Goal: Task Accomplishment & Management: Complete application form

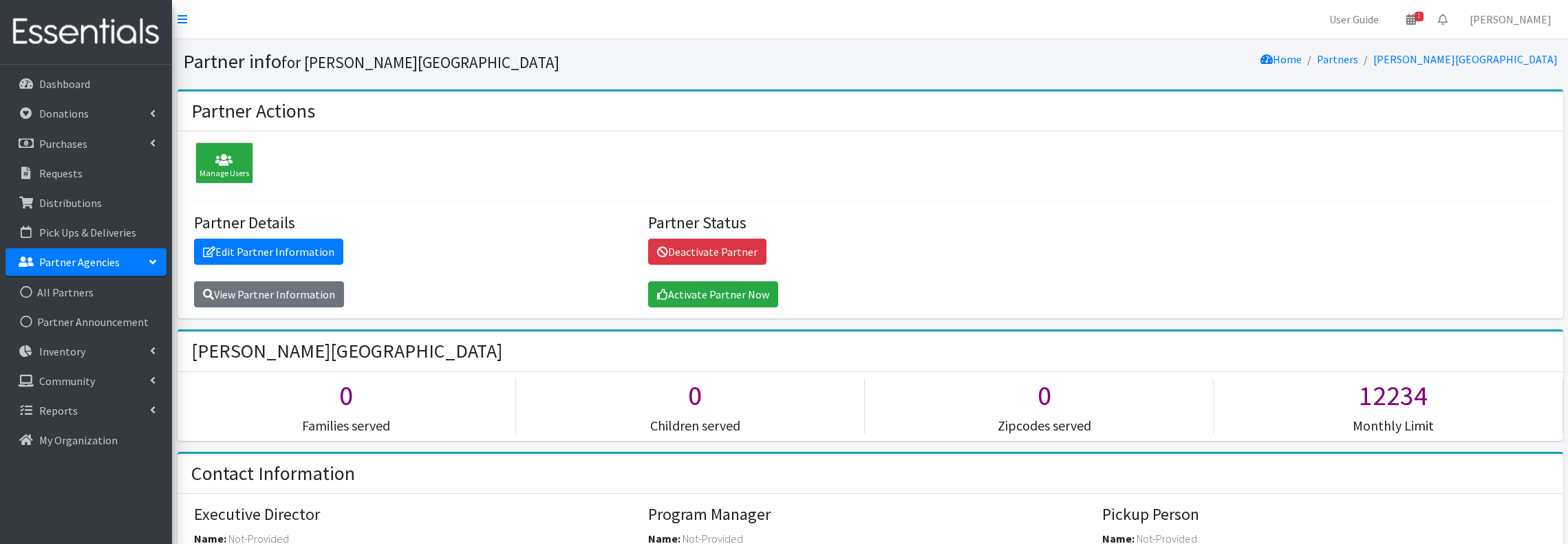
scroll to position [865, 0]
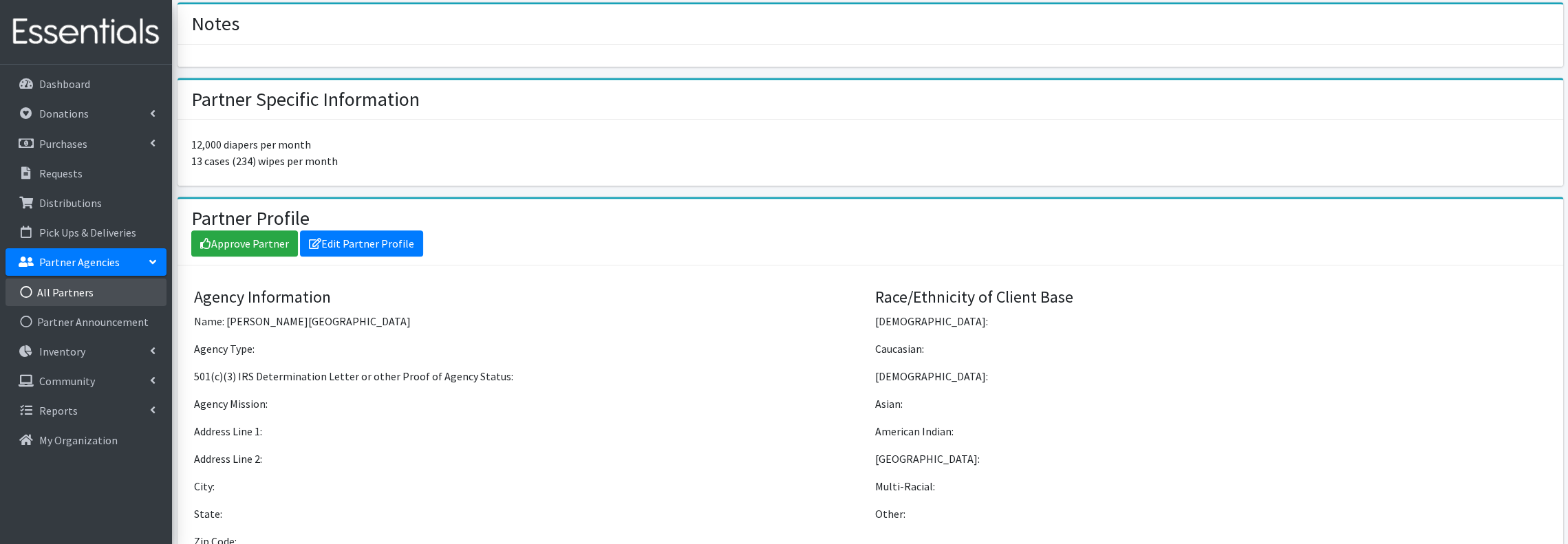
click at [73, 290] on link "All Partners" at bounding box center [86, 292] width 161 height 28
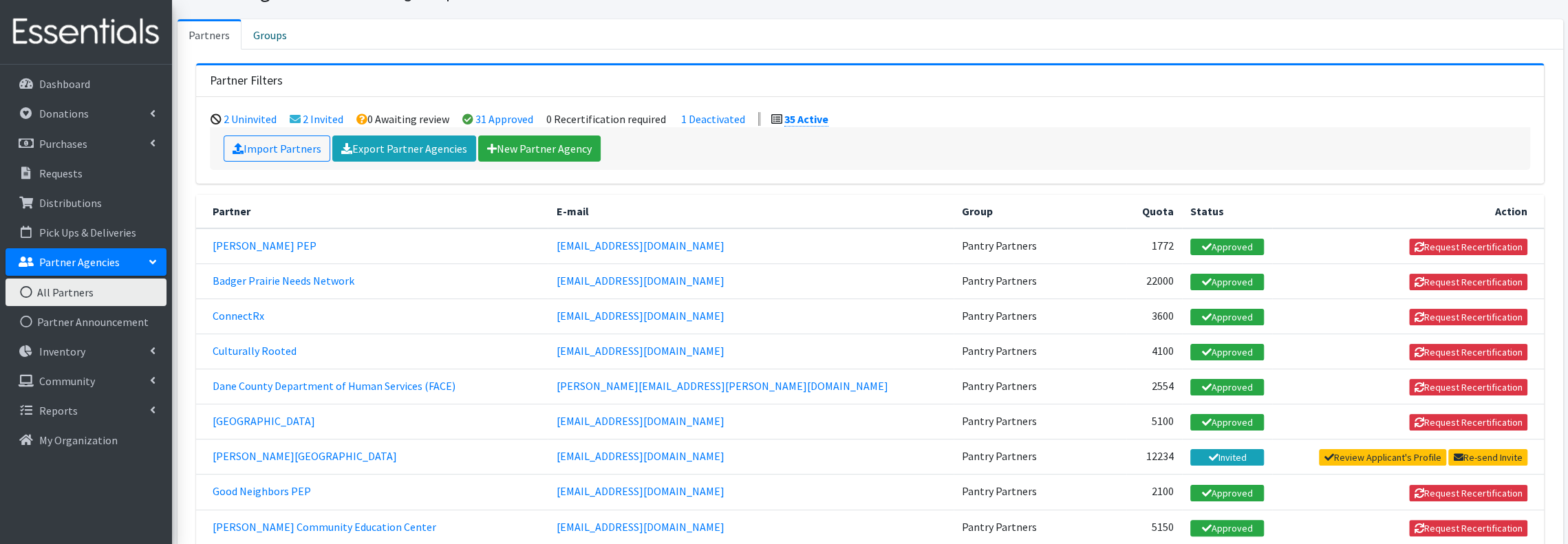
scroll to position [92, 0]
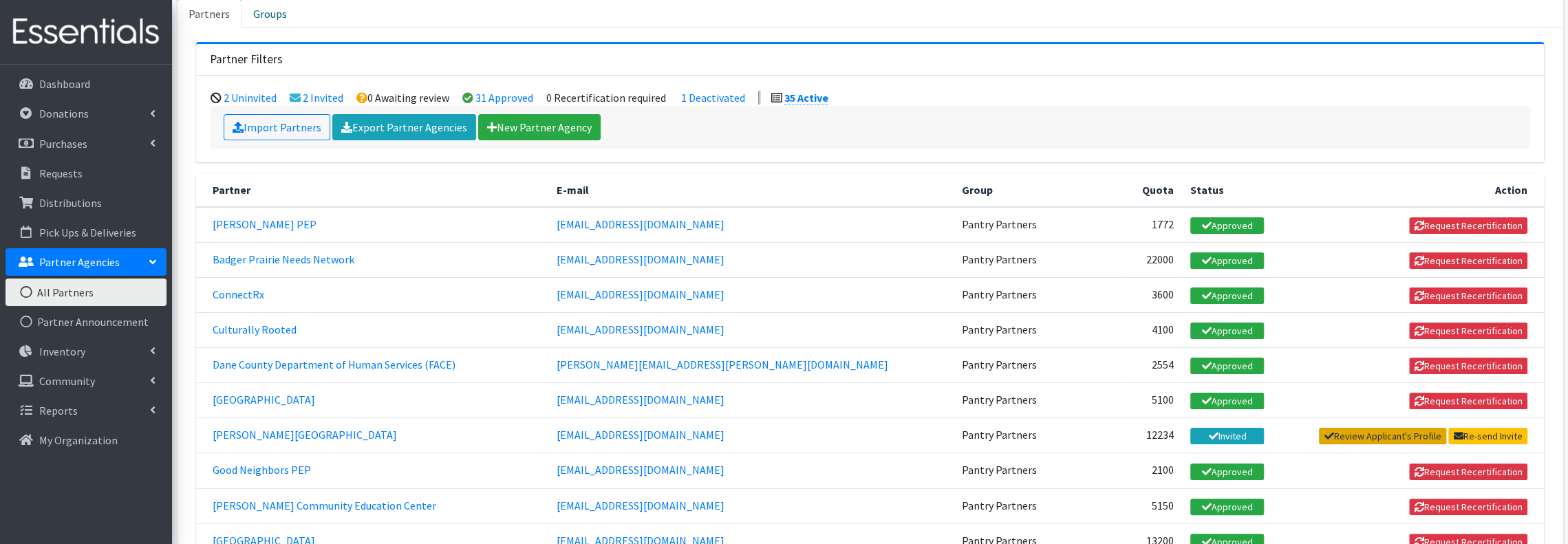
click at [1398, 428] on link "Review Applicant's Profile" at bounding box center [1382, 436] width 127 height 17
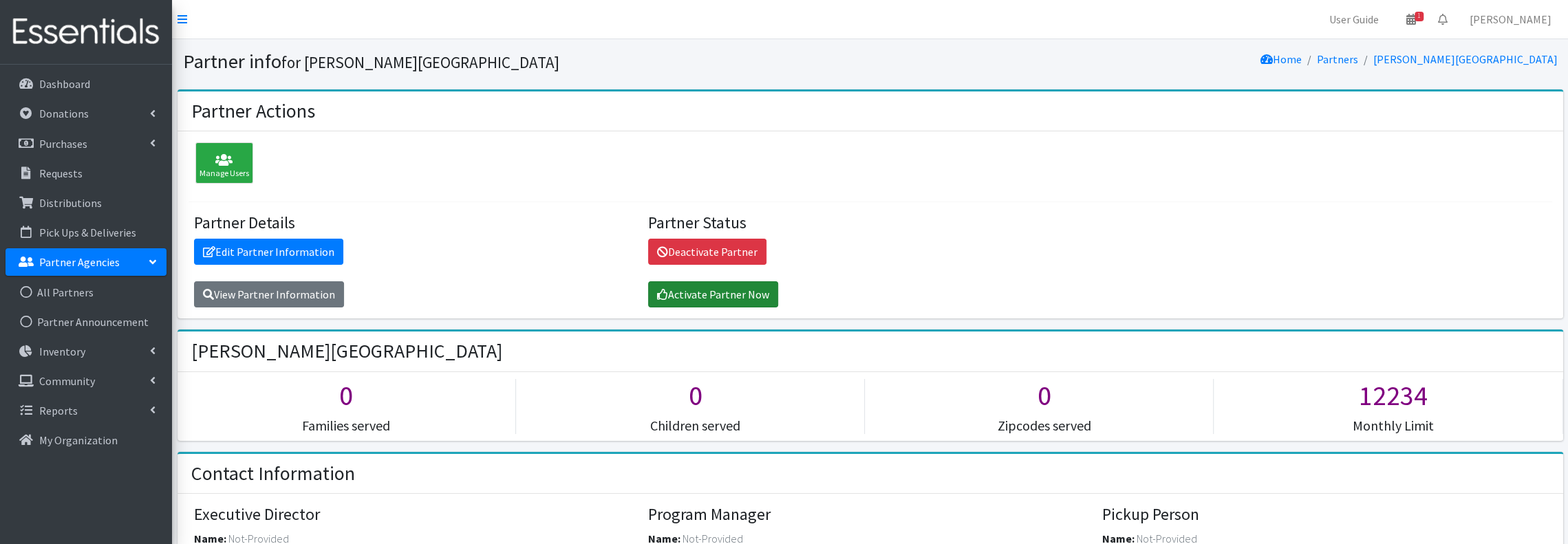
click at [727, 293] on link "Activate Partner Now" at bounding box center [713, 294] width 130 height 26
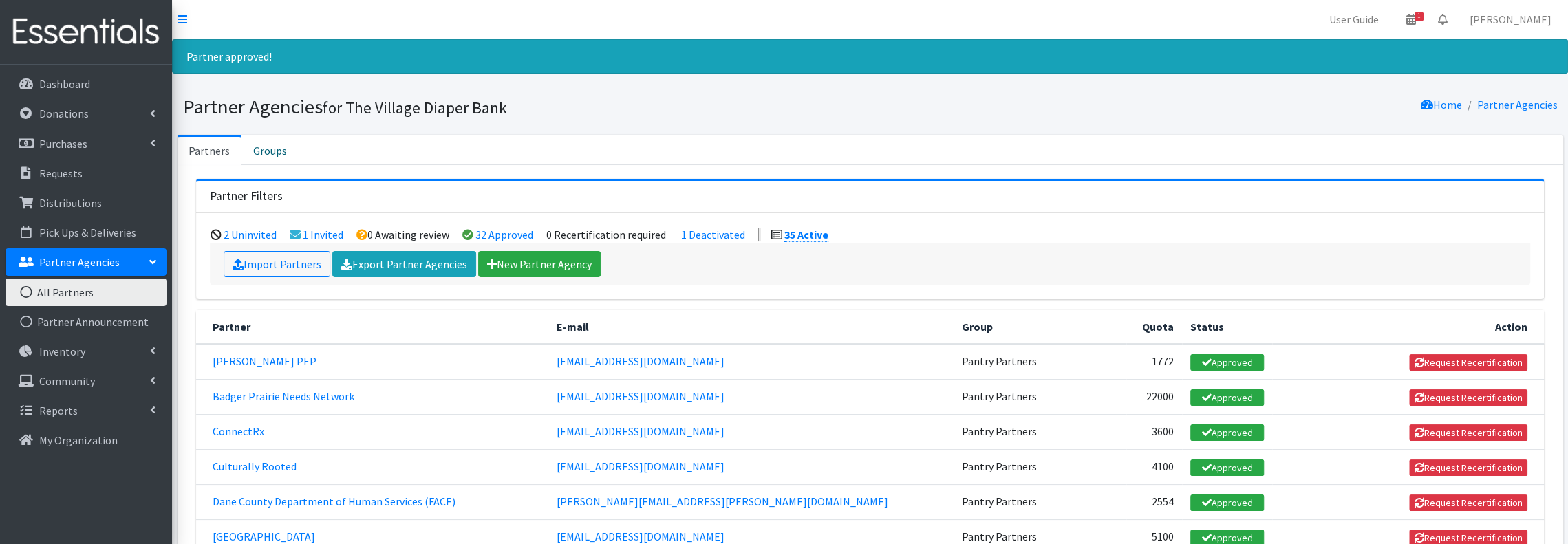
scroll to position [92, 0]
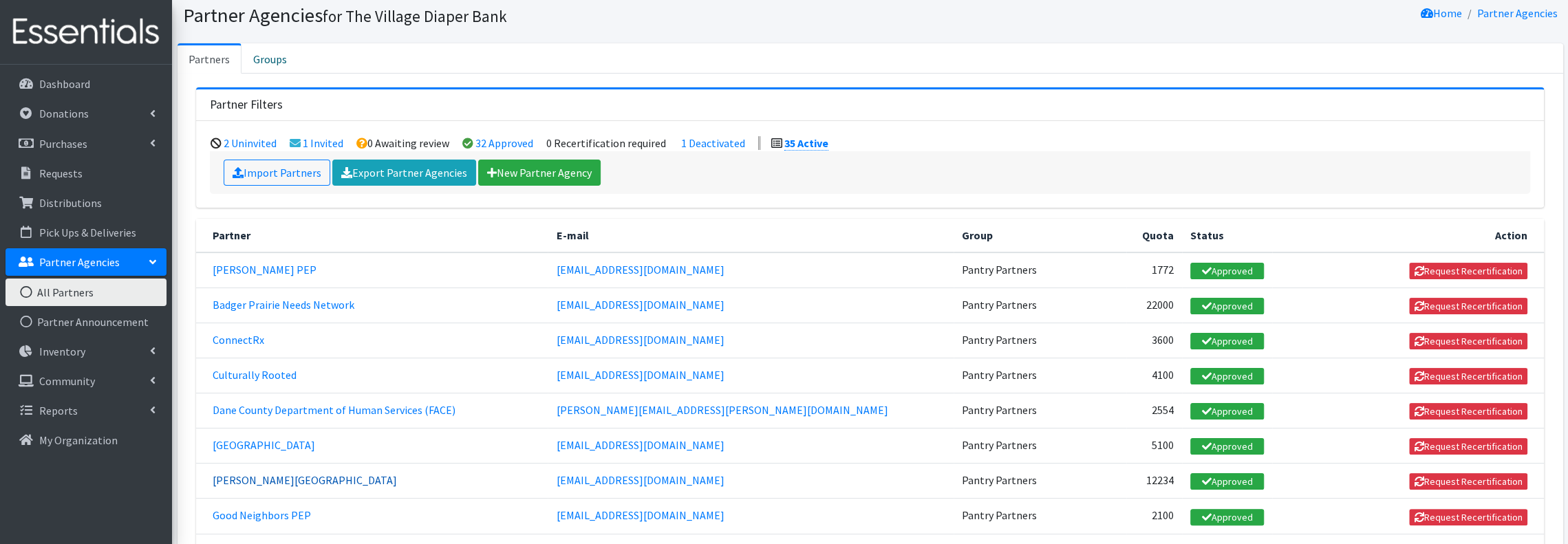
click at [336, 473] on link "[PERSON_NAME][GEOGRAPHIC_DATA]" at bounding box center [305, 480] width 184 height 14
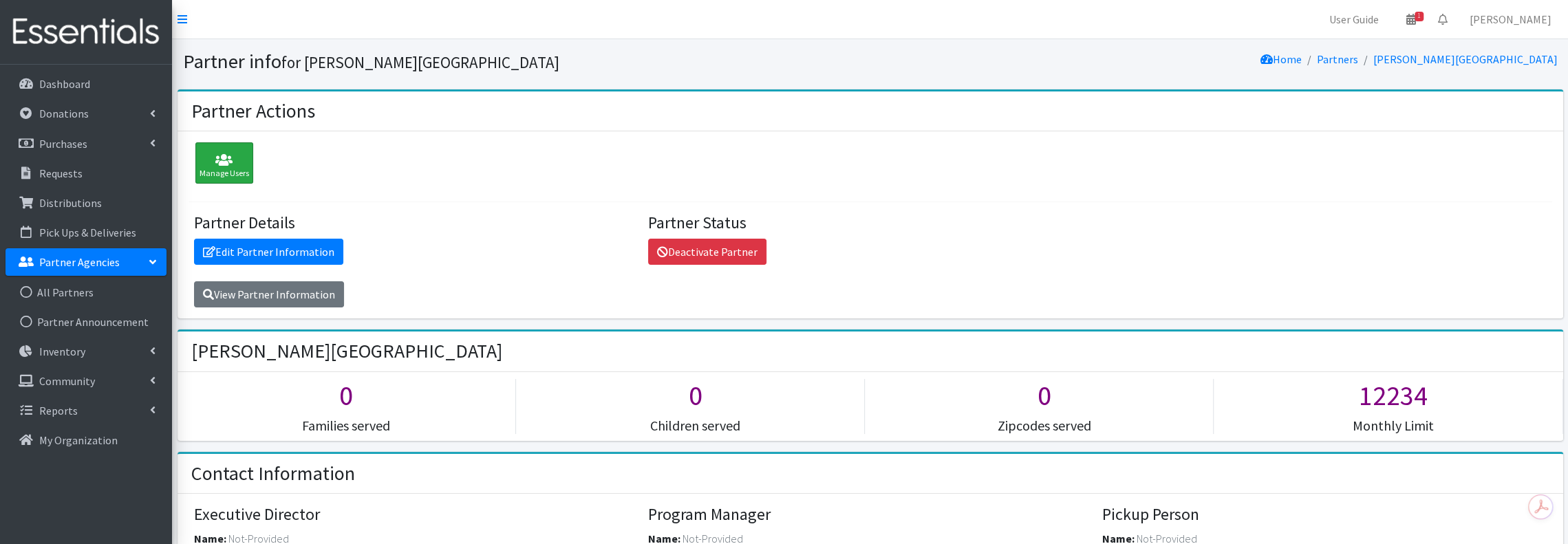
click at [240, 152] on div "Manage Users" at bounding box center [224, 163] width 58 height 41
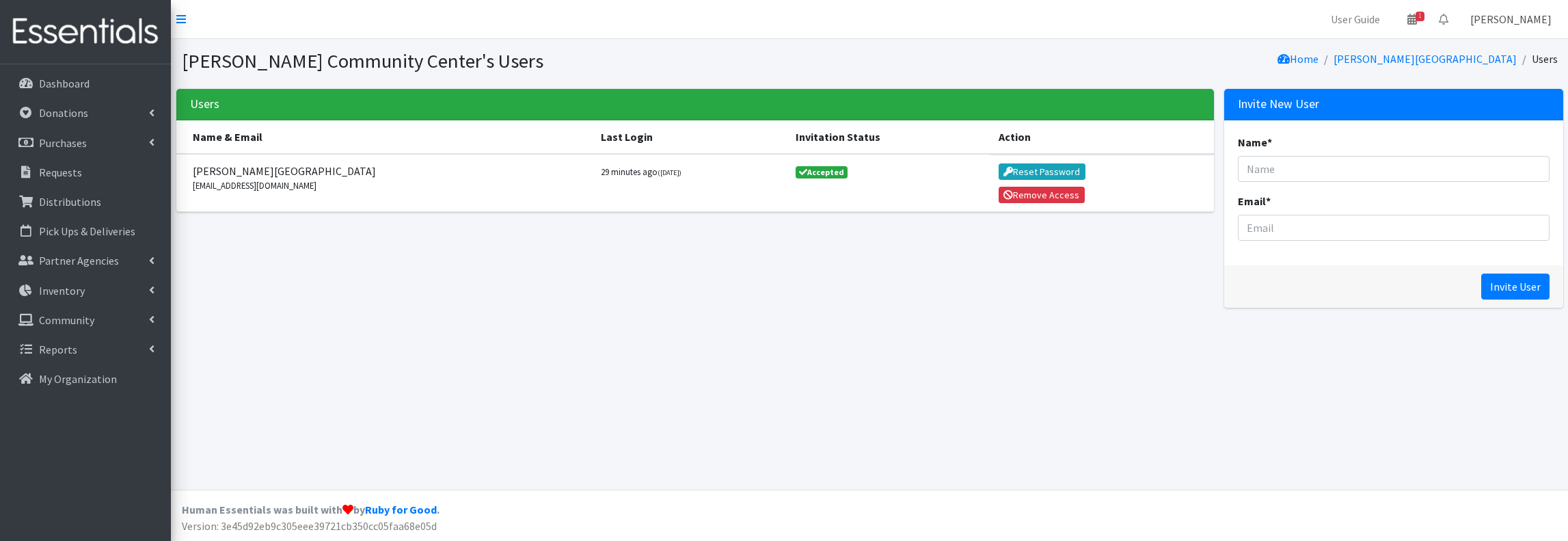
click at [1482, 21] on link "Jamie Weissburg" at bounding box center [1511, 19] width 103 height 28
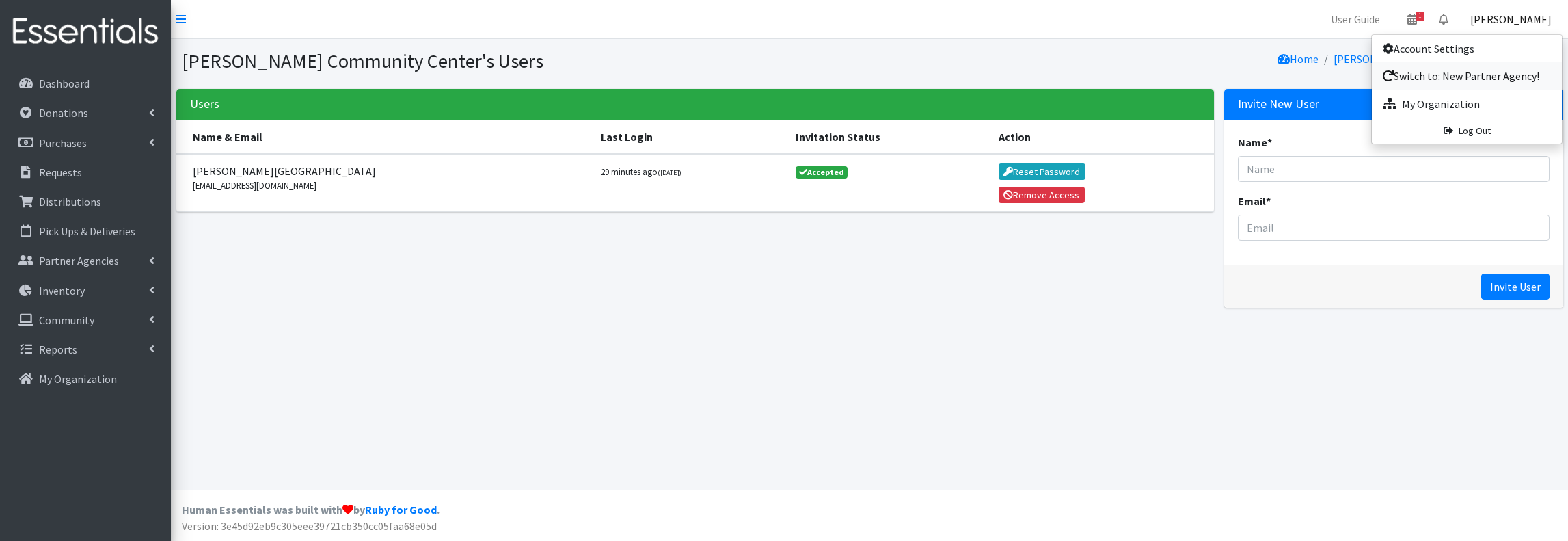
click at [1482, 72] on link "Switch to: New Partner Agency!" at bounding box center [1467, 76] width 190 height 28
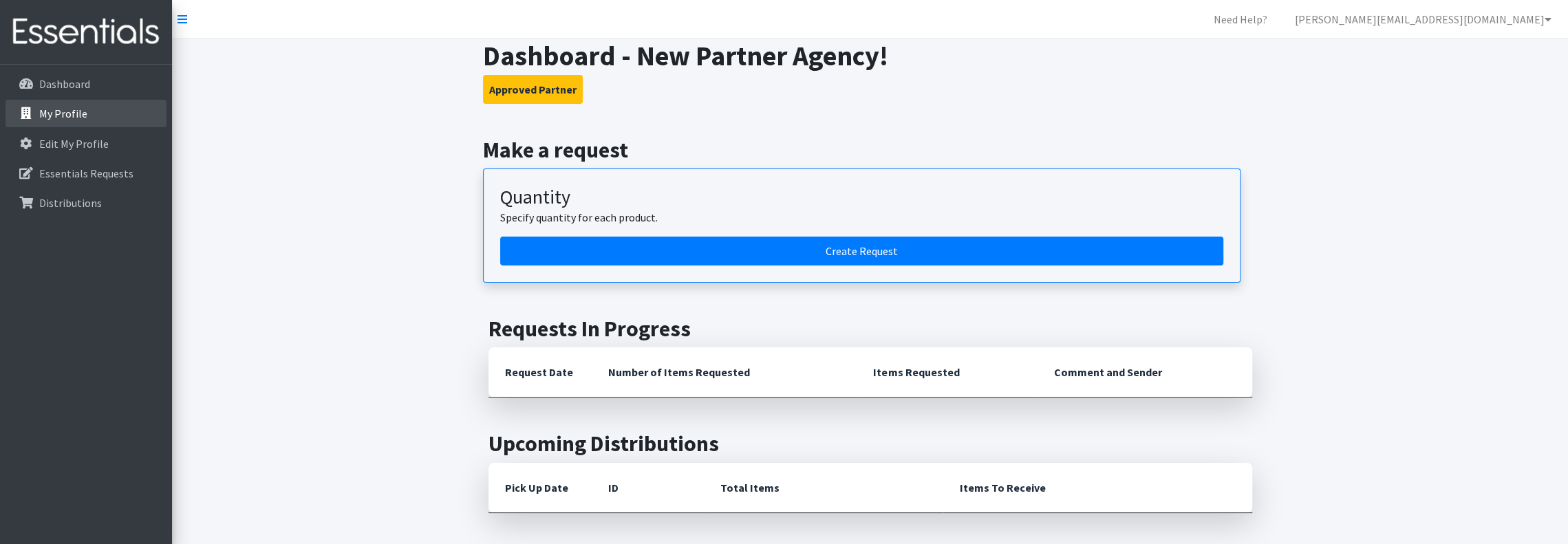
click at [51, 112] on p "My Profile" at bounding box center [63, 114] width 48 height 14
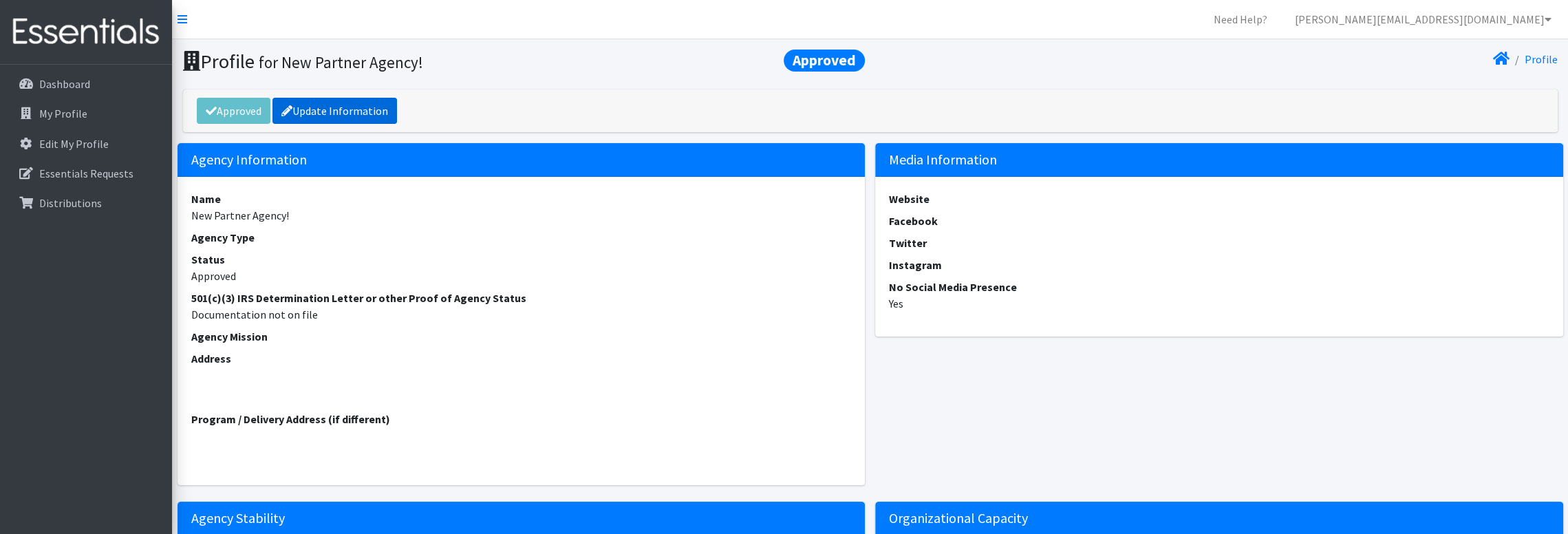
click at [370, 109] on link "Update Information" at bounding box center [334, 111] width 124 height 26
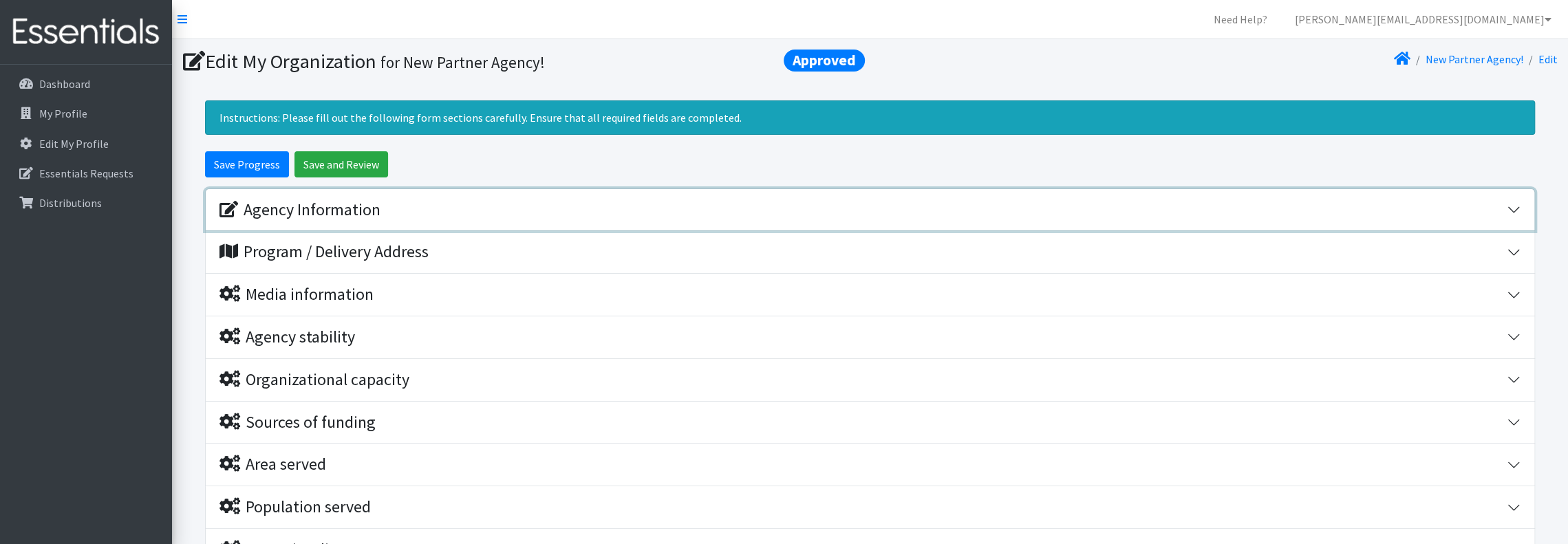
click at [285, 200] on div "Agency Information" at bounding box center [300, 210] width 161 height 20
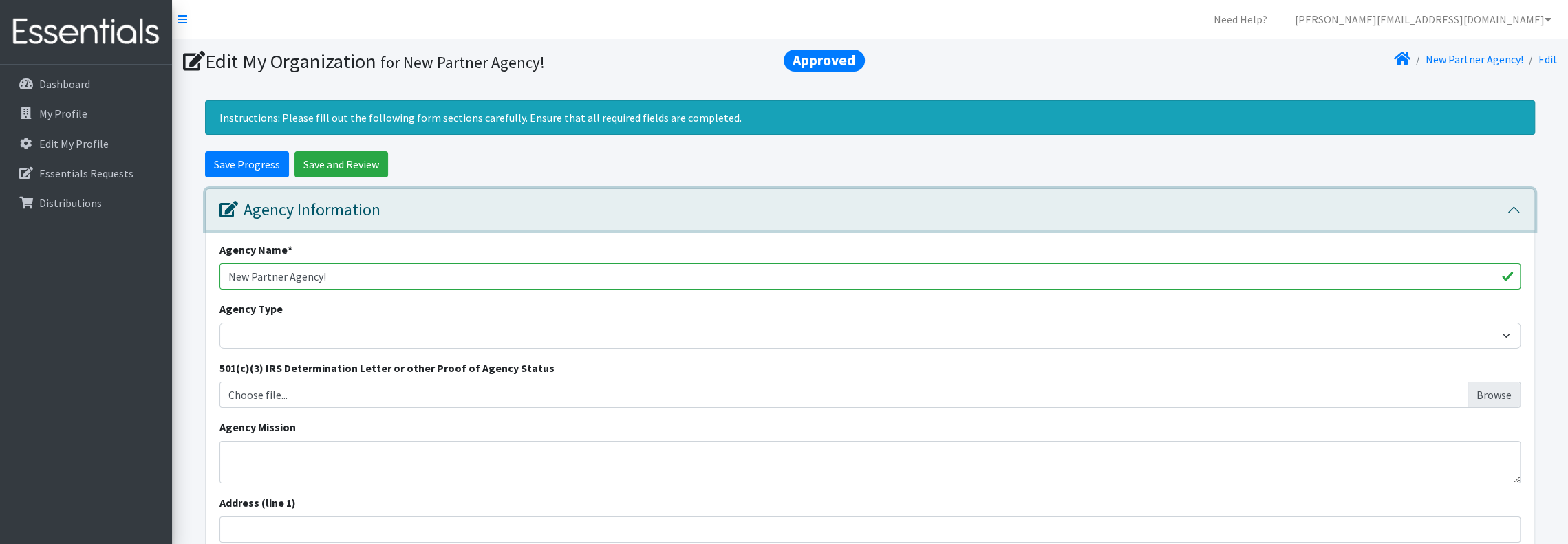
click at [285, 200] on div "Agency Information" at bounding box center [300, 210] width 161 height 20
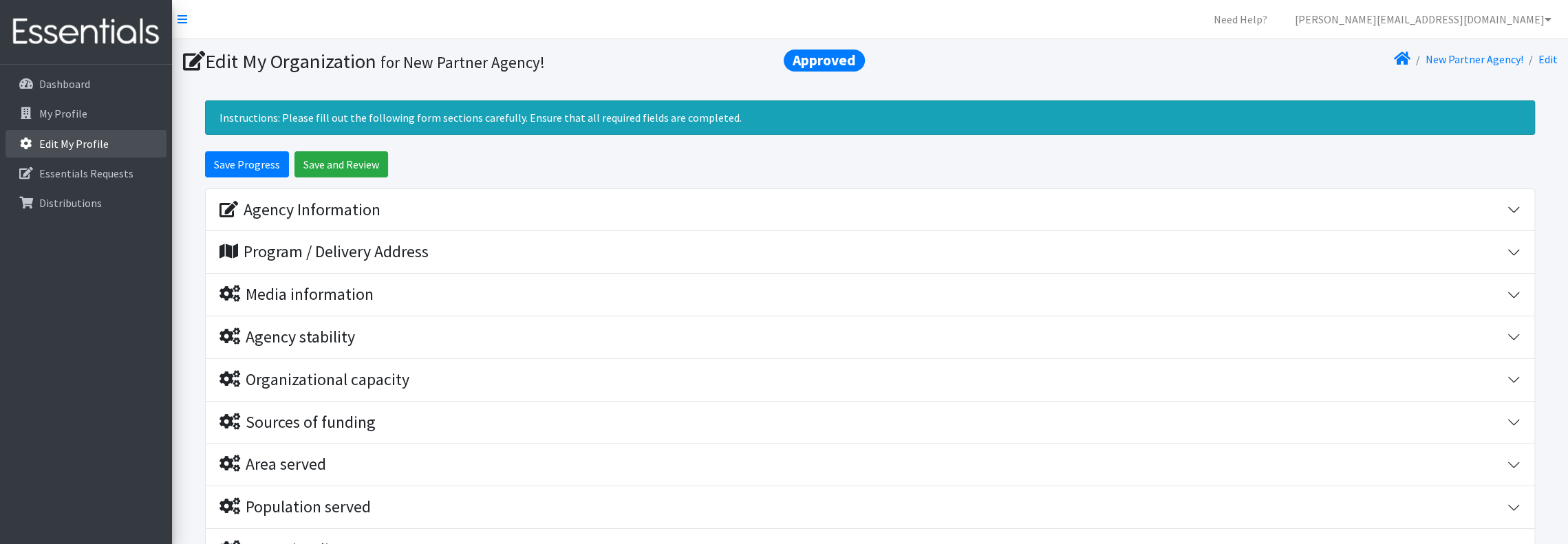
click at [74, 142] on p "Edit My Profile" at bounding box center [74, 144] width 69 height 14
click at [84, 169] on p "Essentials Requests" at bounding box center [86, 173] width 94 height 14
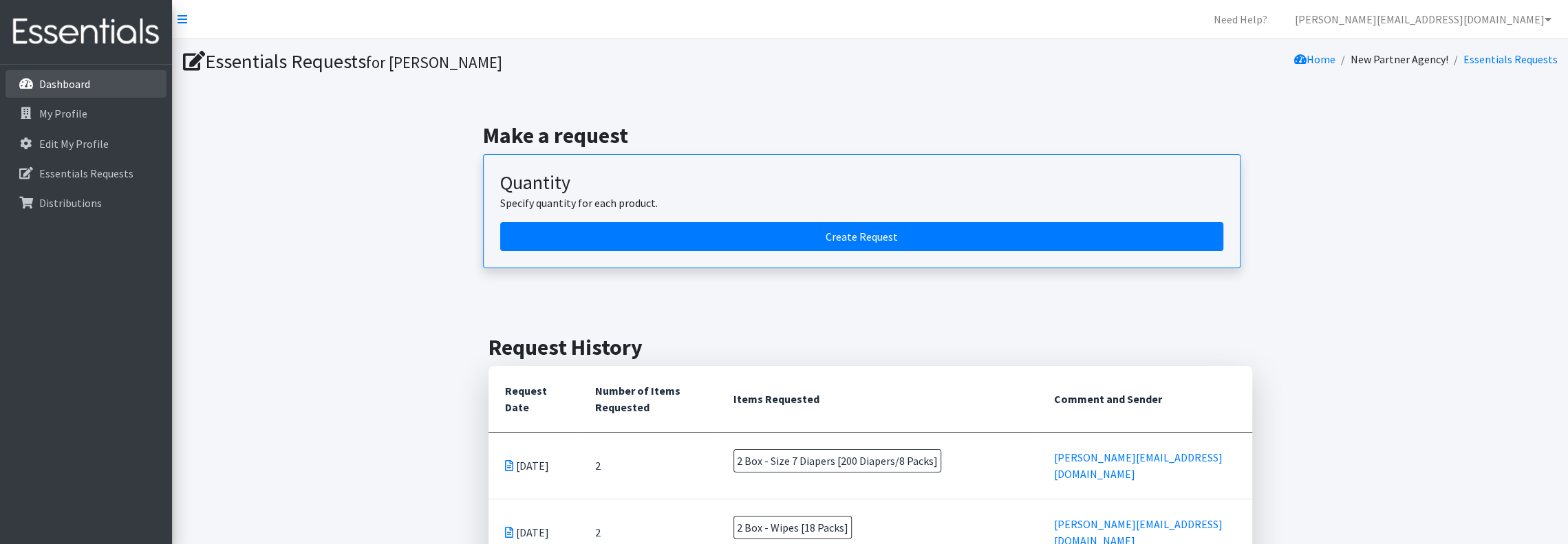
click at [90, 85] on link "Dashboard" at bounding box center [86, 84] width 161 height 28
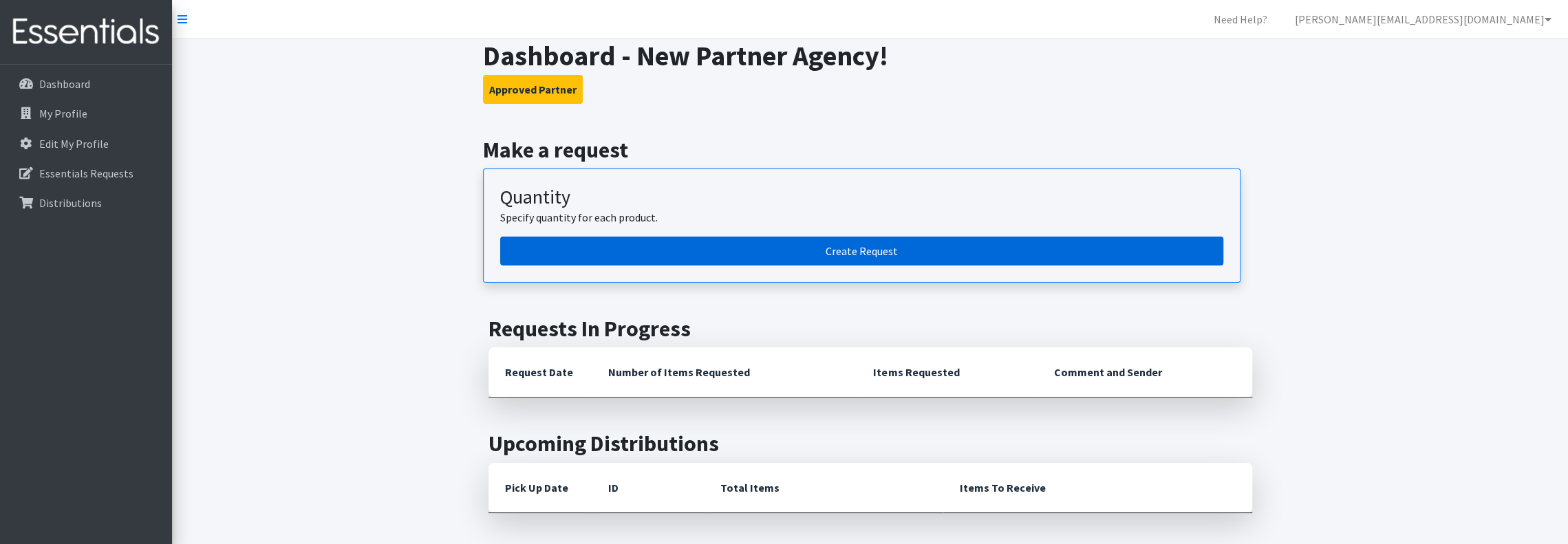
click at [849, 256] on link "Create Request" at bounding box center [861, 251] width 723 height 29
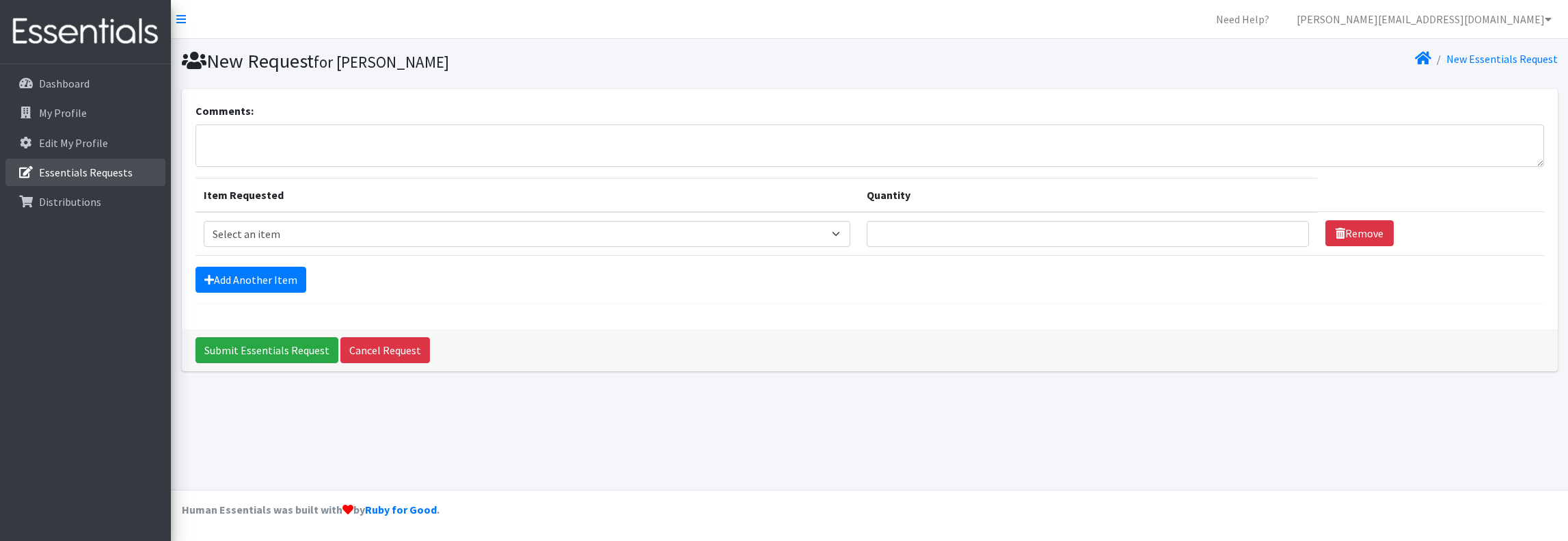
click at [99, 174] on p "Essentials Requests" at bounding box center [85, 172] width 93 height 13
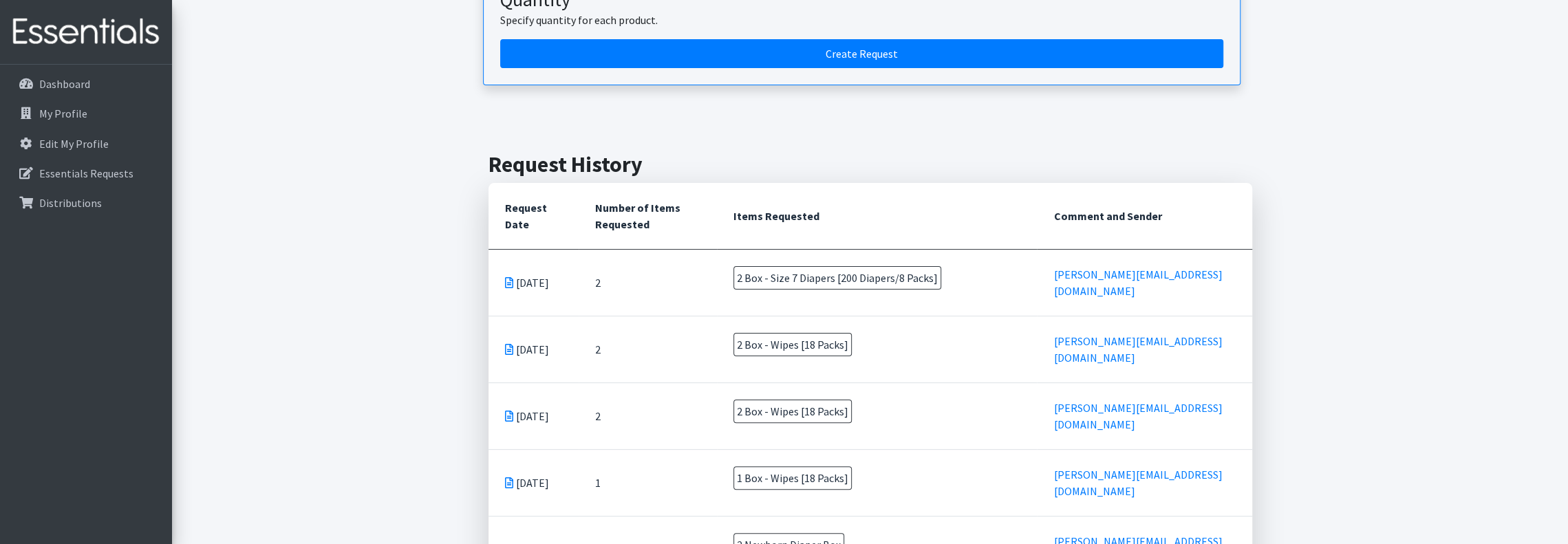
scroll to position [275, 0]
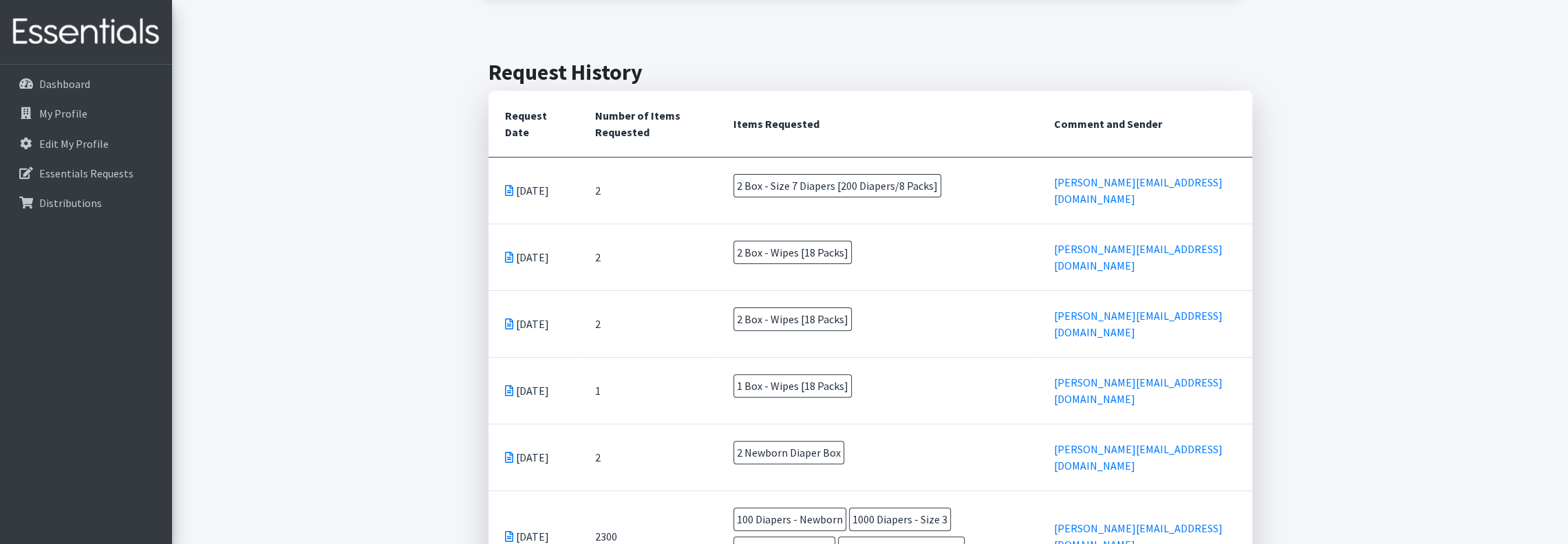
click at [849, 177] on span "2 Box - Size 7 Diapers [200 Diapers/8 Packs]" at bounding box center [837, 185] width 208 height 23
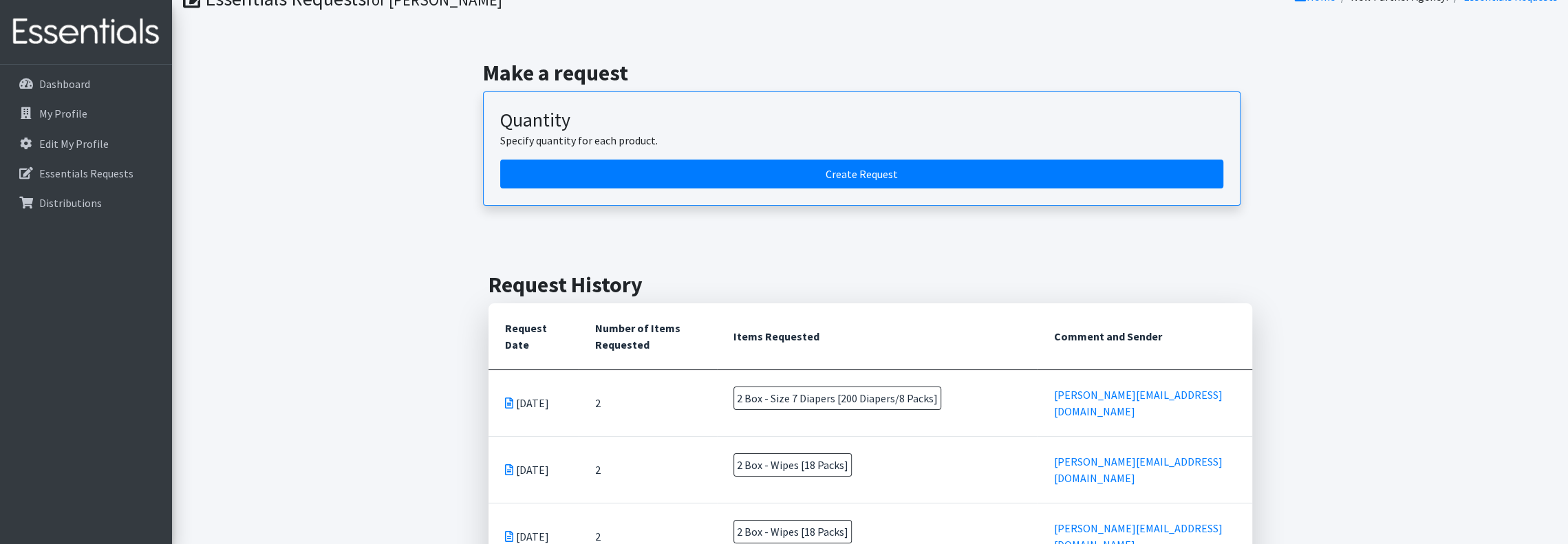
scroll to position [0, 0]
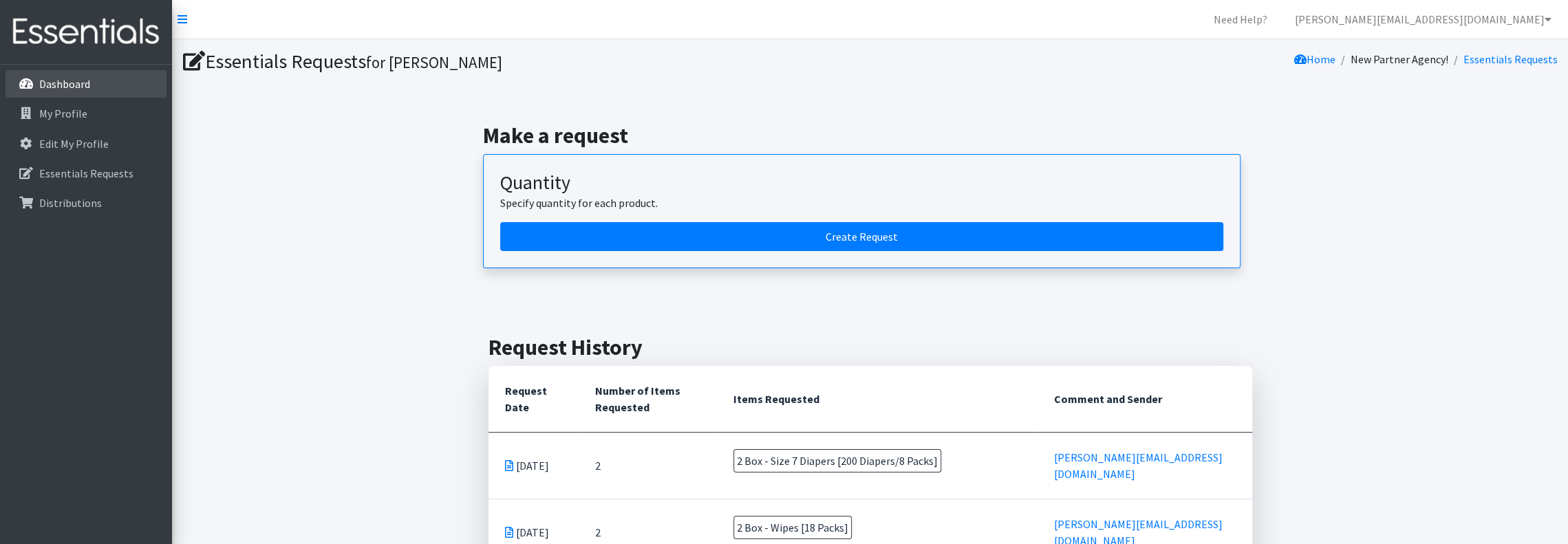
click at [84, 74] on link "Dashboard" at bounding box center [86, 84] width 161 height 28
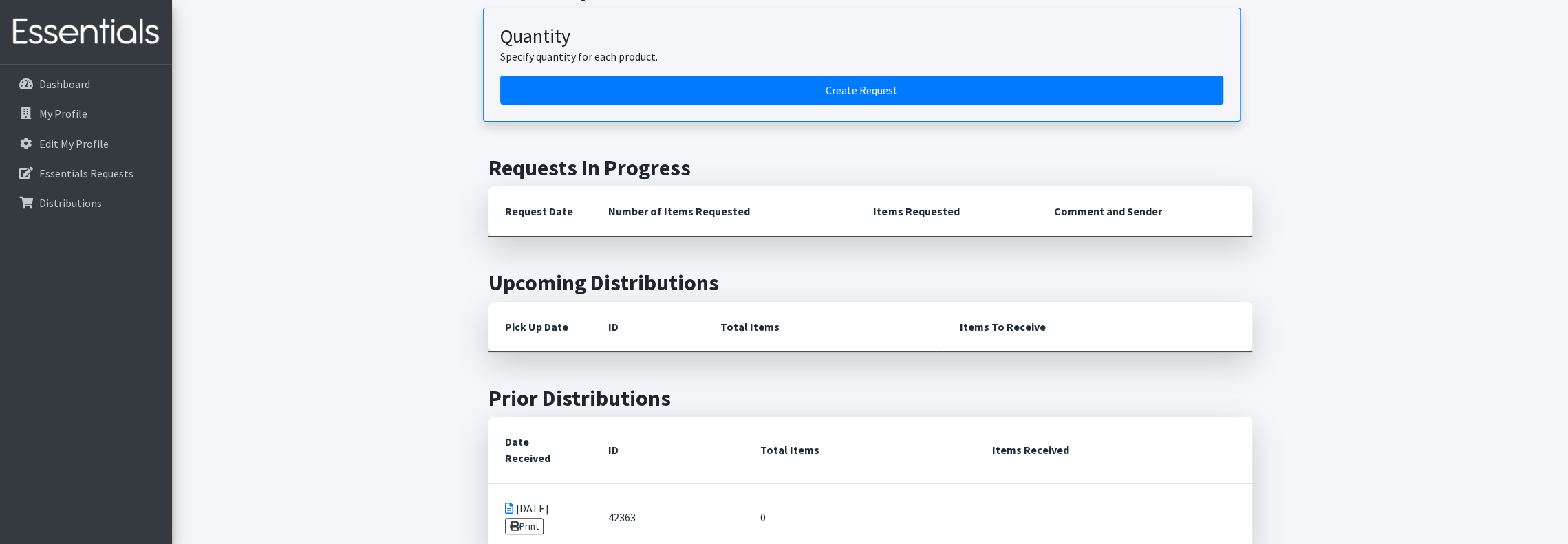
scroll to position [183, 0]
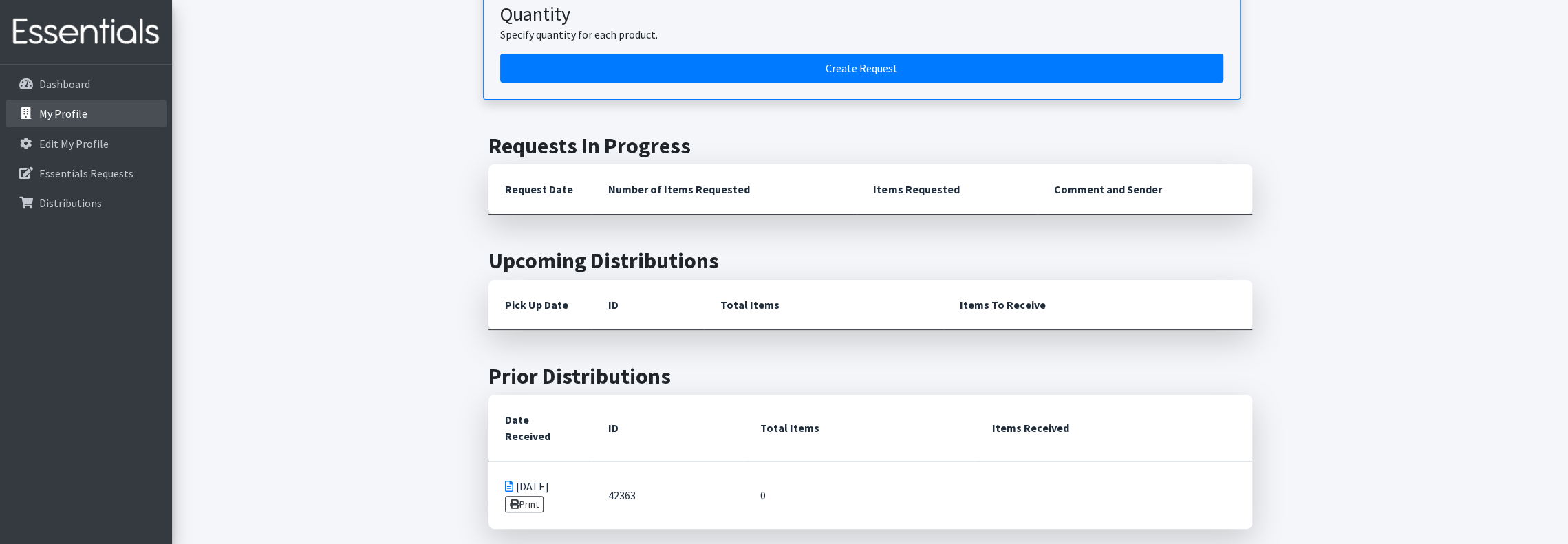
click at [76, 120] on link "My Profile" at bounding box center [86, 114] width 161 height 28
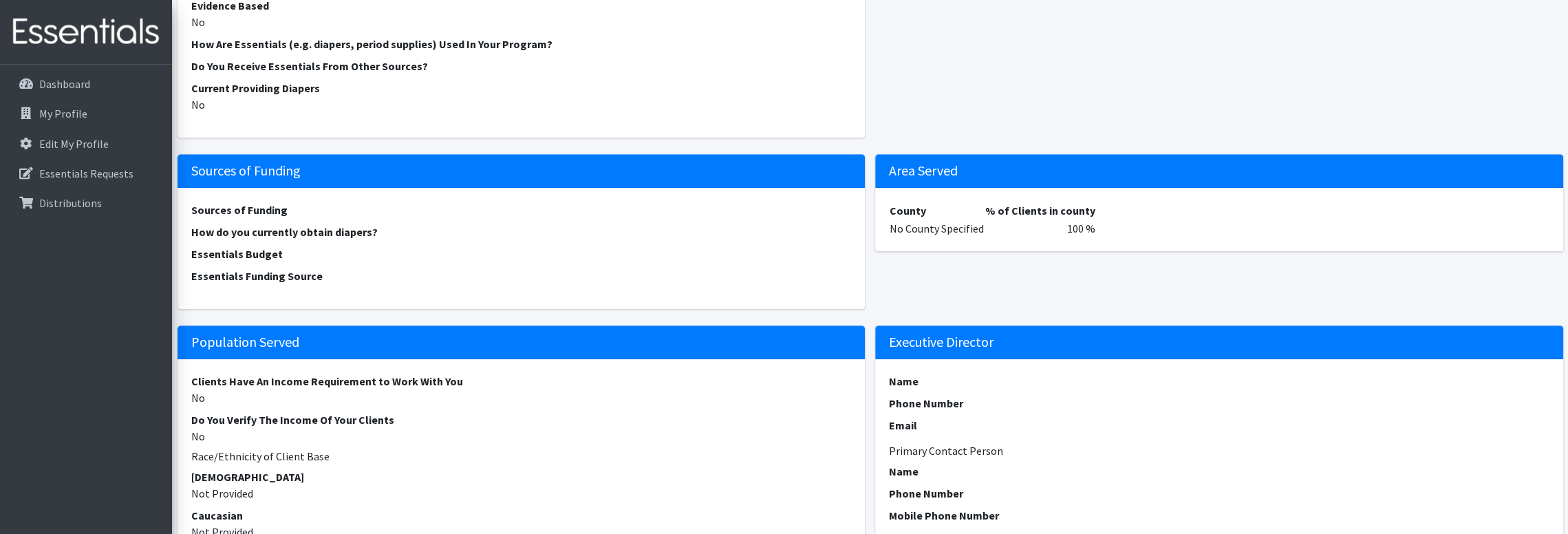
scroll to position [733, 0]
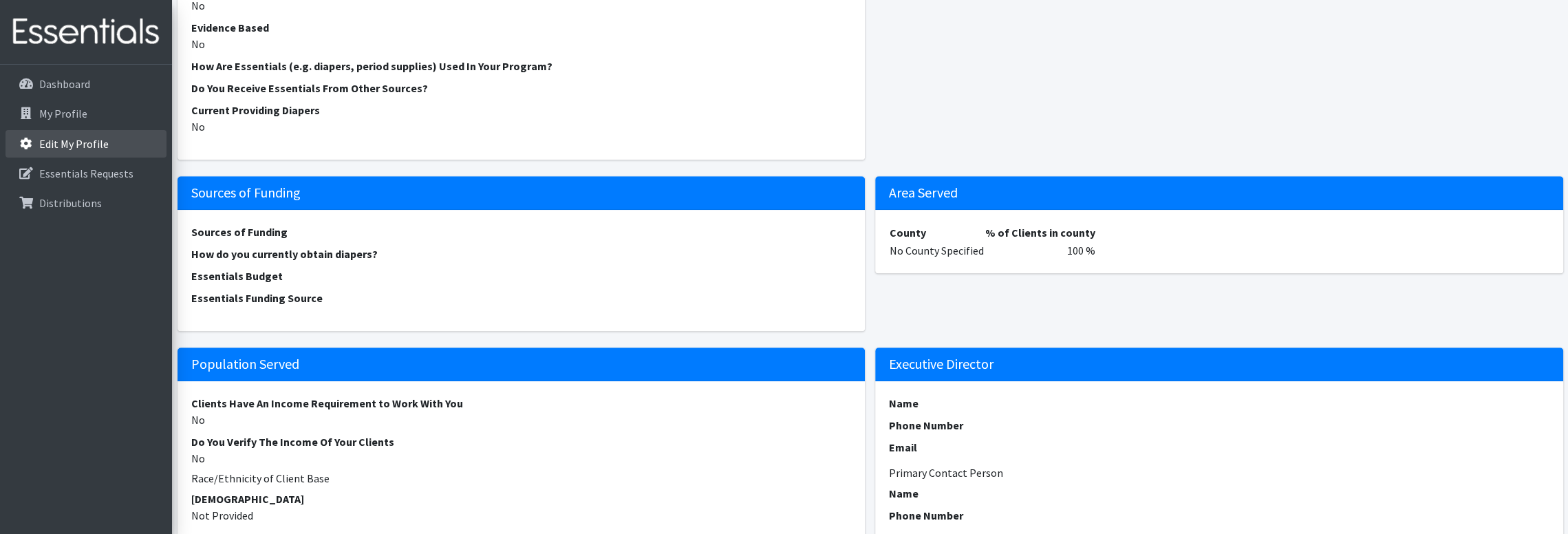
click at [102, 140] on p "Edit My Profile" at bounding box center [74, 144] width 69 height 14
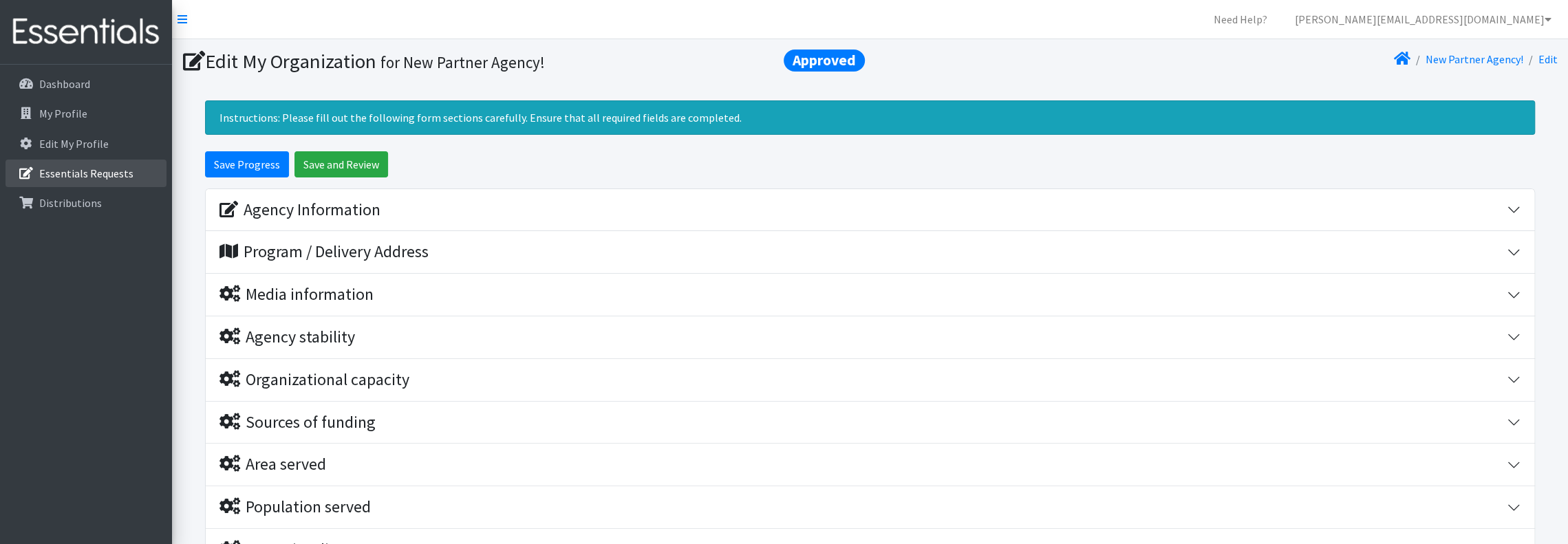
click at [59, 169] on p "Essentials Requests" at bounding box center [86, 173] width 94 height 14
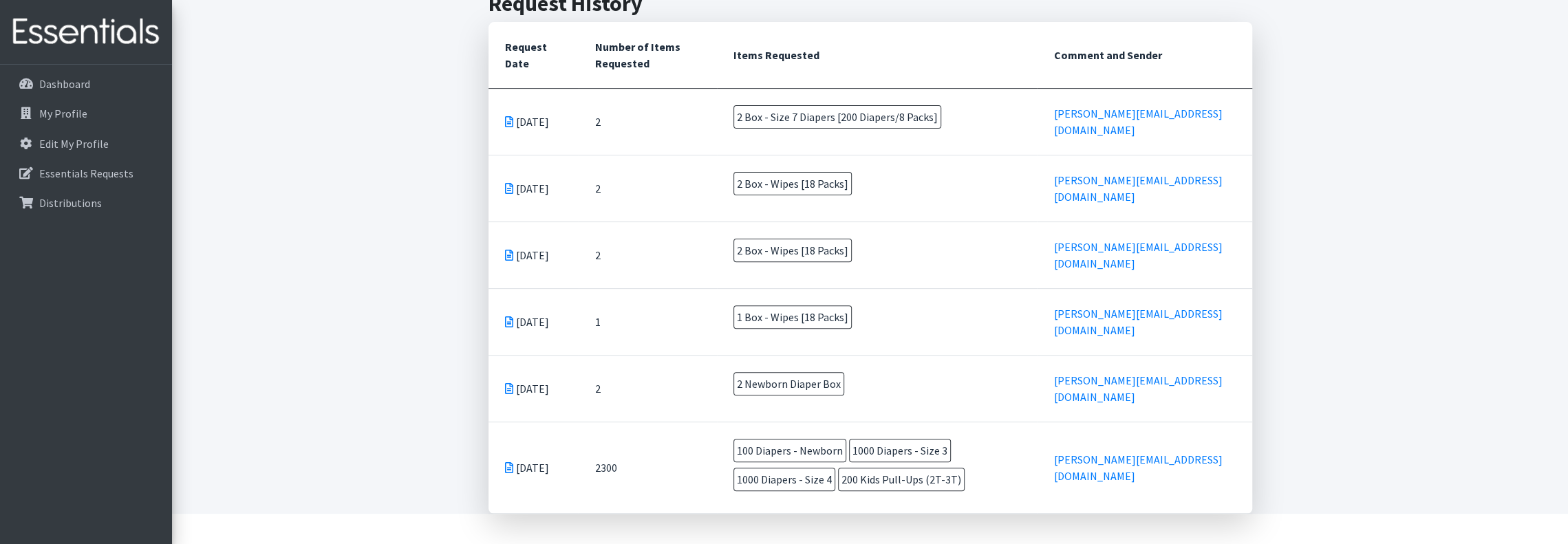
scroll to position [366, 0]
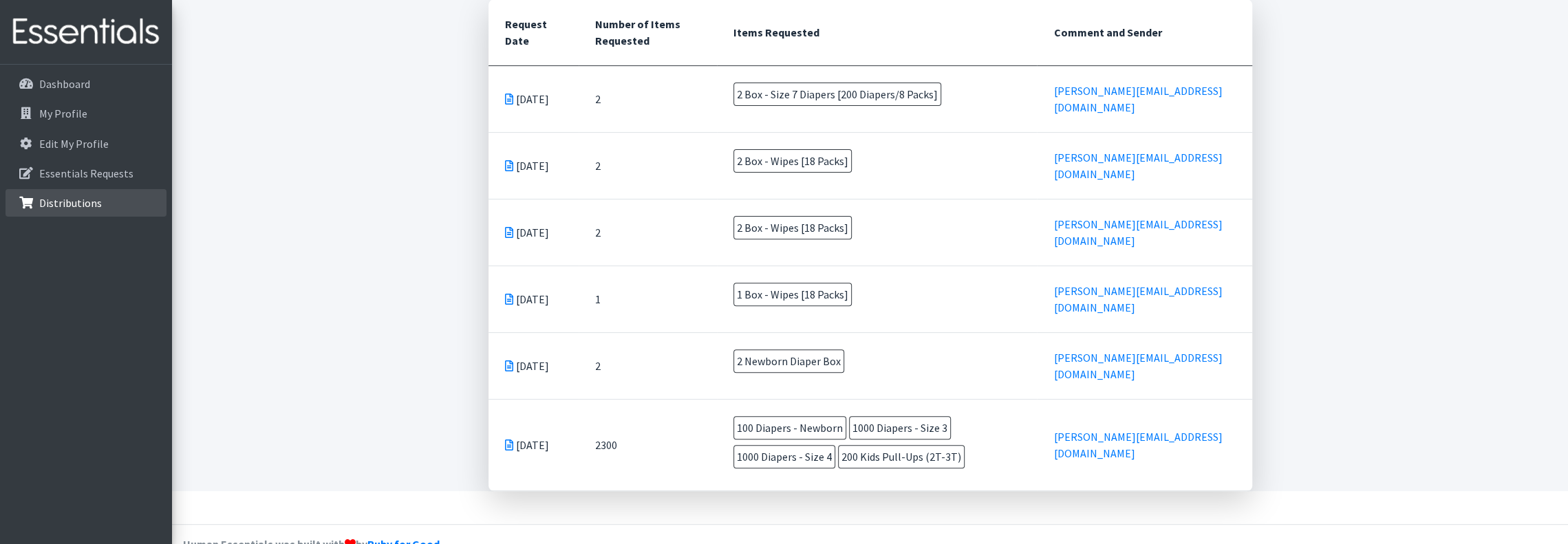
click at [61, 205] on p "Distributions" at bounding box center [70, 203] width 62 height 14
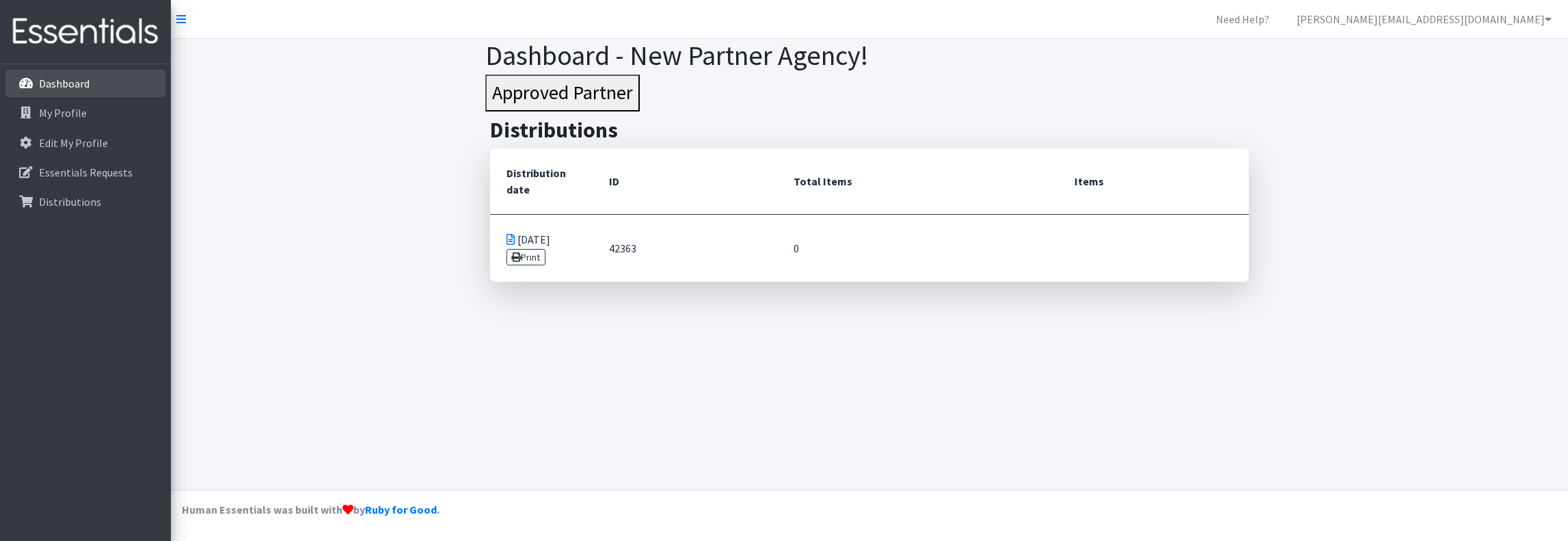
click at [93, 82] on link "Dashboard" at bounding box center [85, 83] width 160 height 28
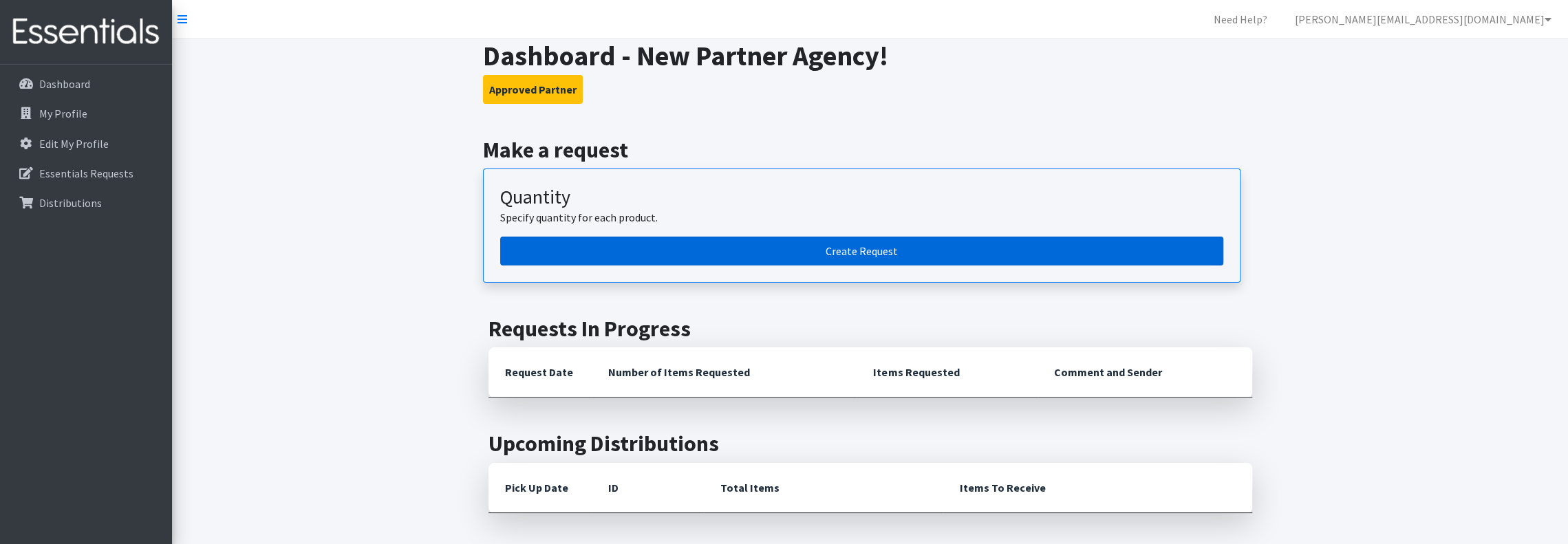
click at [886, 246] on link "Create Request" at bounding box center [861, 251] width 723 height 29
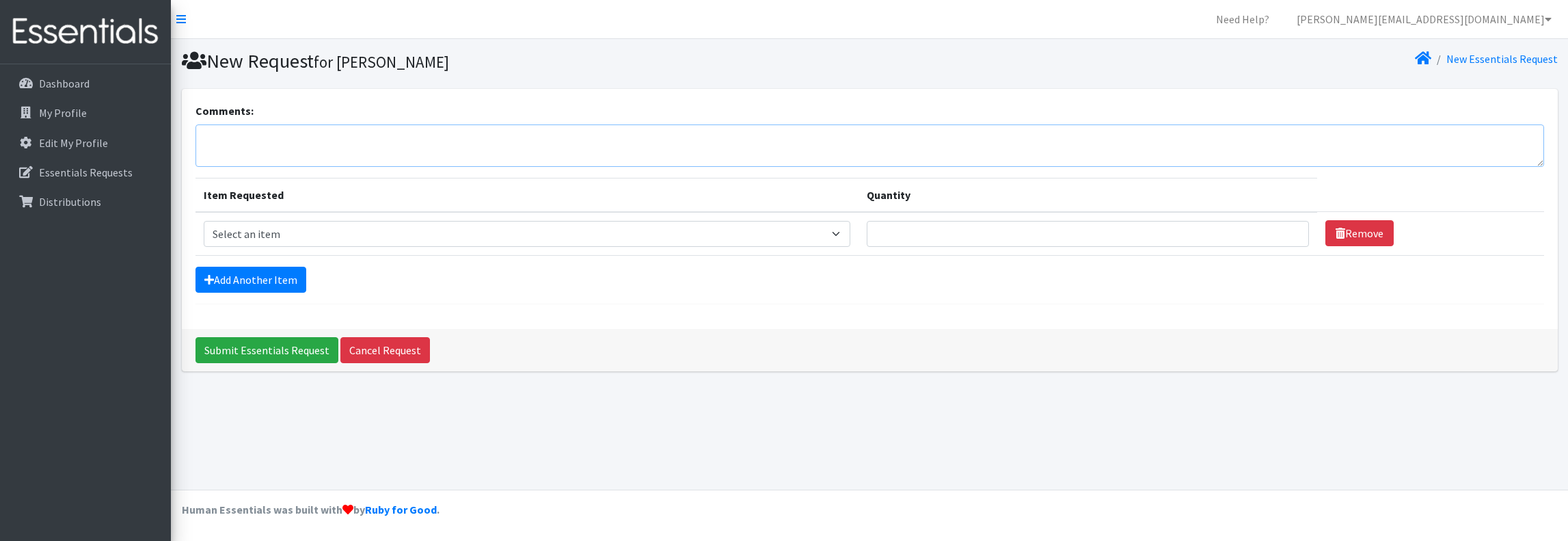
click at [378, 140] on textarea "Comments:" at bounding box center [870, 145] width 1349 height 43
click at [305, 232] on select "Select an item Box - 2T-3T Pull-ups [200 Pull-ups/8 Packs] Box - 3T-4T Pull-ups…" at bounding box center [526, 233] width 647 height 26
select select "14389"
click at [203, 221] on select "Select an item Box - 2T-3T Pull-ups [200 Pull-ups/8 Packs] Box - 3T-4T Pull-ups…" at bounding box center [526, 233] width 647 height 26
click at [1266, 235] on input "Quantity" at bounding box center [1088, 233] width 443 height 26
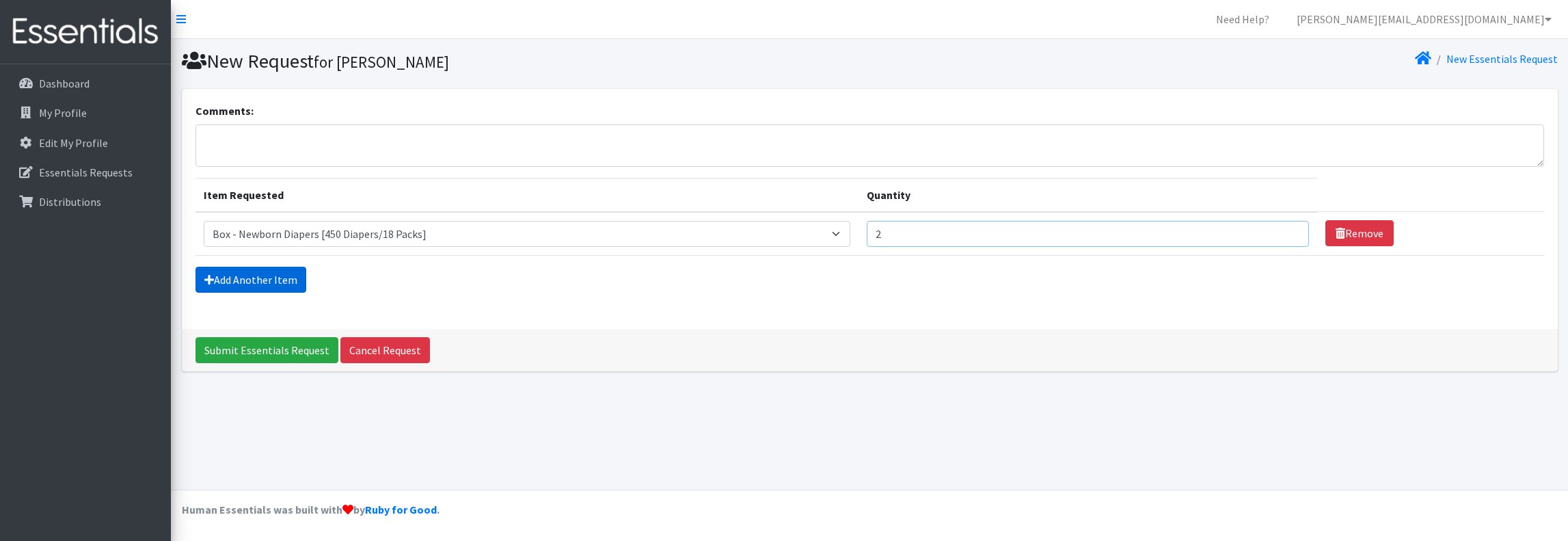
type input "2"
click at [255, 287] on link "Add Another Item" at bounding box center [251, 280] width 111 height 26
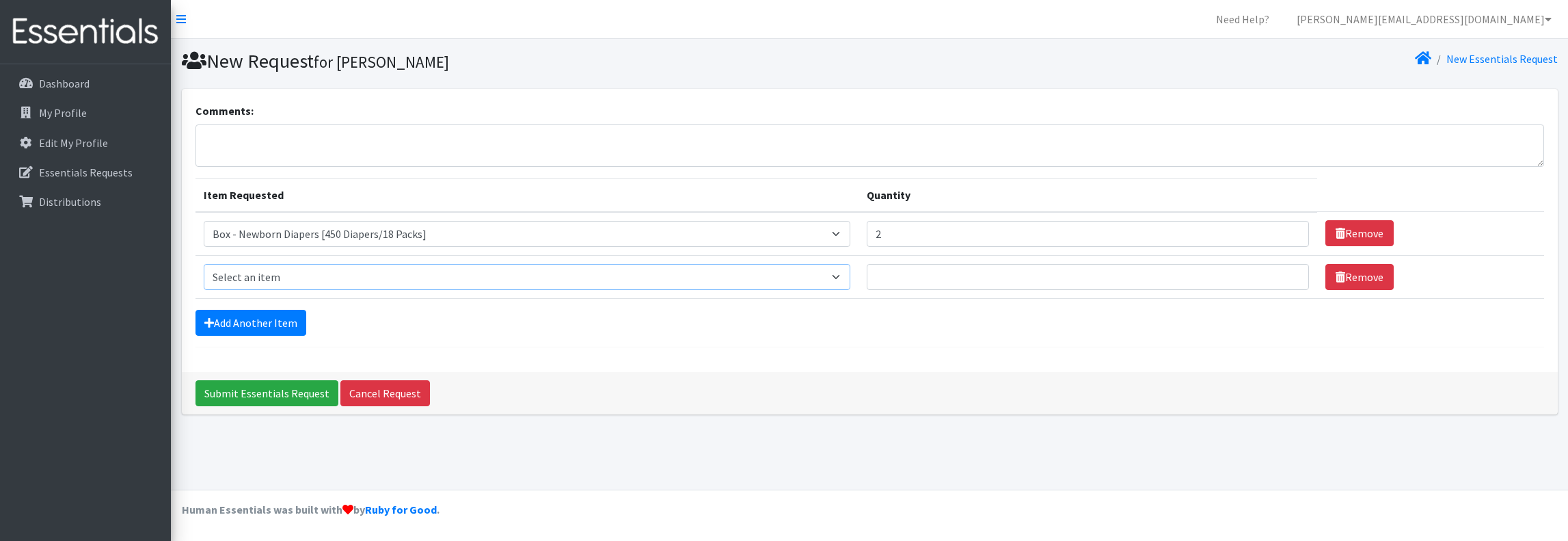
click at [268, 272] on select "Select an item Box - 2T-3T Pull-ups [200 Pull-ups/8 Packs] Box - 3T-4T Pull-ups…" at bounding box center [526, 277] width 647 height 26
select select "9803"
click at [203, 264] on select "Select an item Box - 2T-3T Pull-ups [200 Pull-ups/8 Packs] Box - 3T-4T Pull-ups…" at bounding box center [526, 277] width 647 height 26
click at [965, 277] on input "Quantity" at bounding box center [1088, 277] width 443 height 26
type input "3"
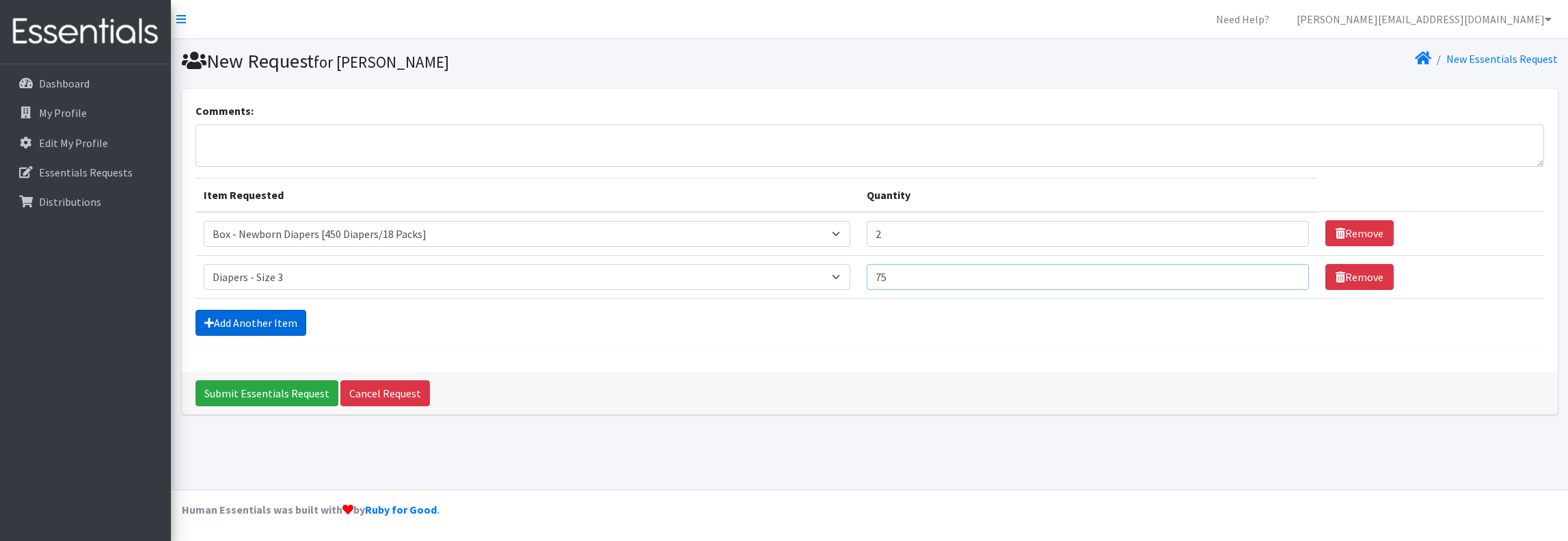
type input "75"
click at [282, 318] on link "Add Another Item" at bounding box center [251, 323] width 111 height 26
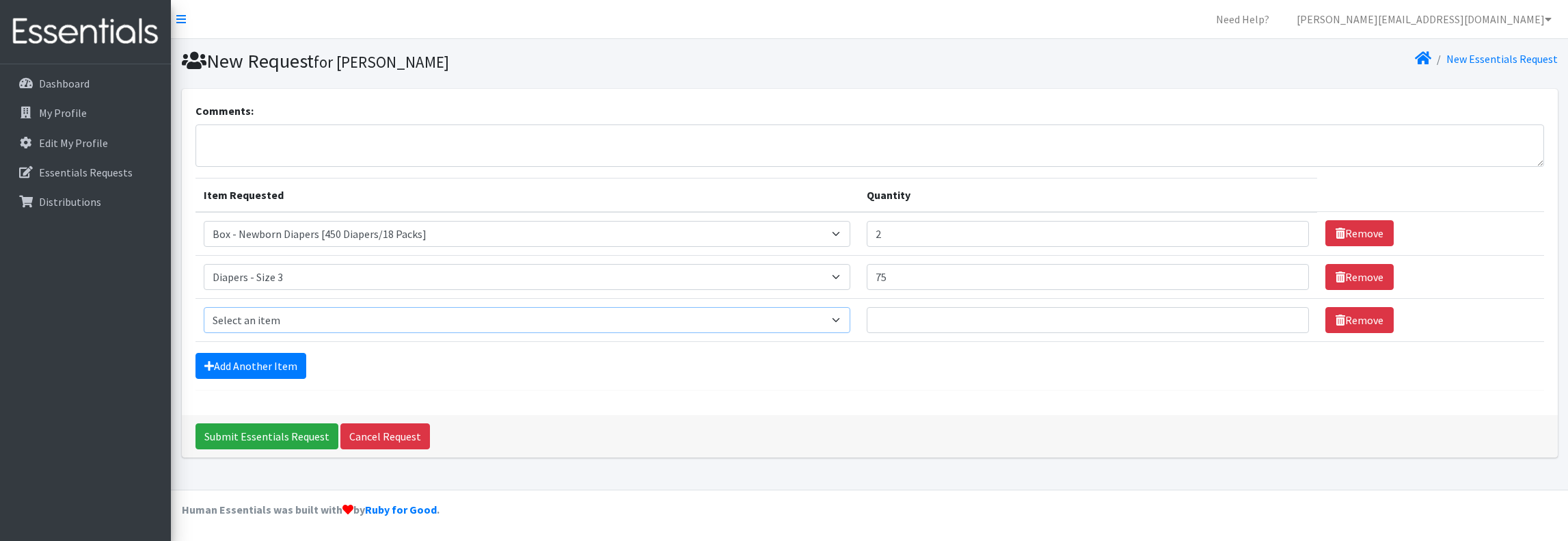
click at [617, 323] on select "Select an item Box - 2T-3T Pull-ups [200 Pull-ups/8 Packs] Box - 3T-4T Pull-ups…" at bounding box center [526, 320] width 647 height 26
select select "14401"
click at [203, 308] on select "Select an item Box - 2T-3T Pull-ups [200 Pull-ups/8 Packs] Box - 3T-4T Pull-ups…" at bounding box center [526, 320] width 647 height 26
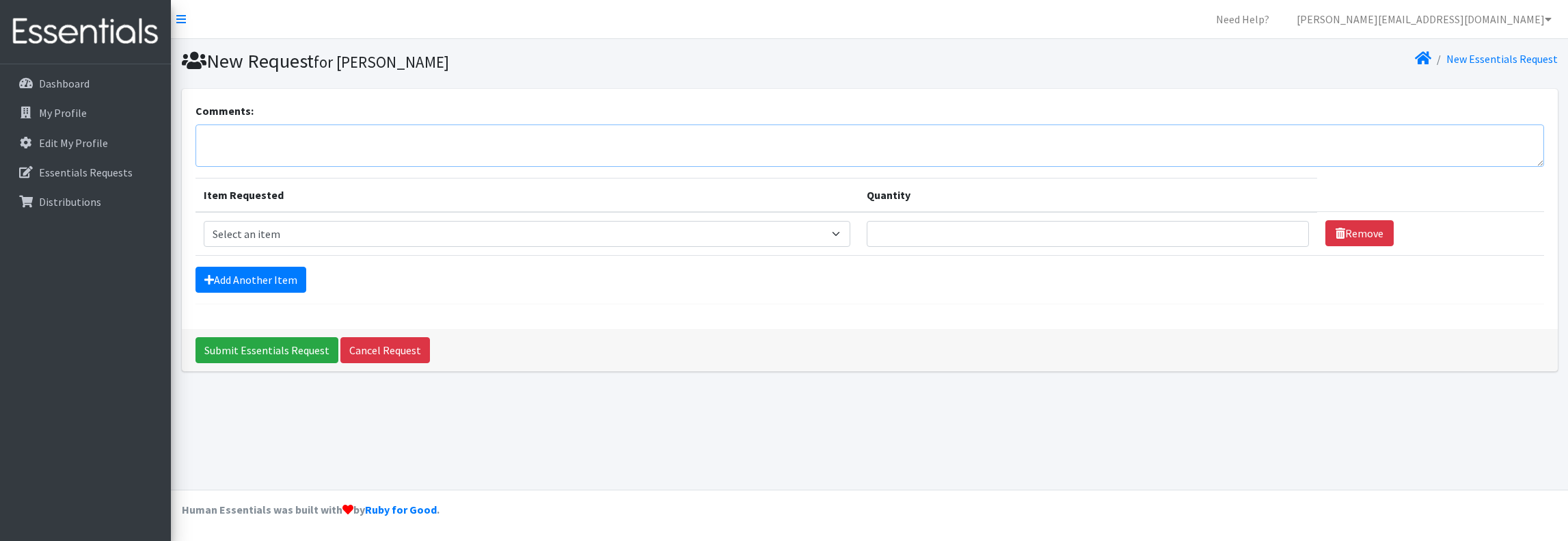
click at [375, 144] on textarea "Comments:" at bounding box center [870, 145] width 1349 height 43
click at [248, 268] on link "Add Another Item" at bounding box center [251, 280] width 111 height 26
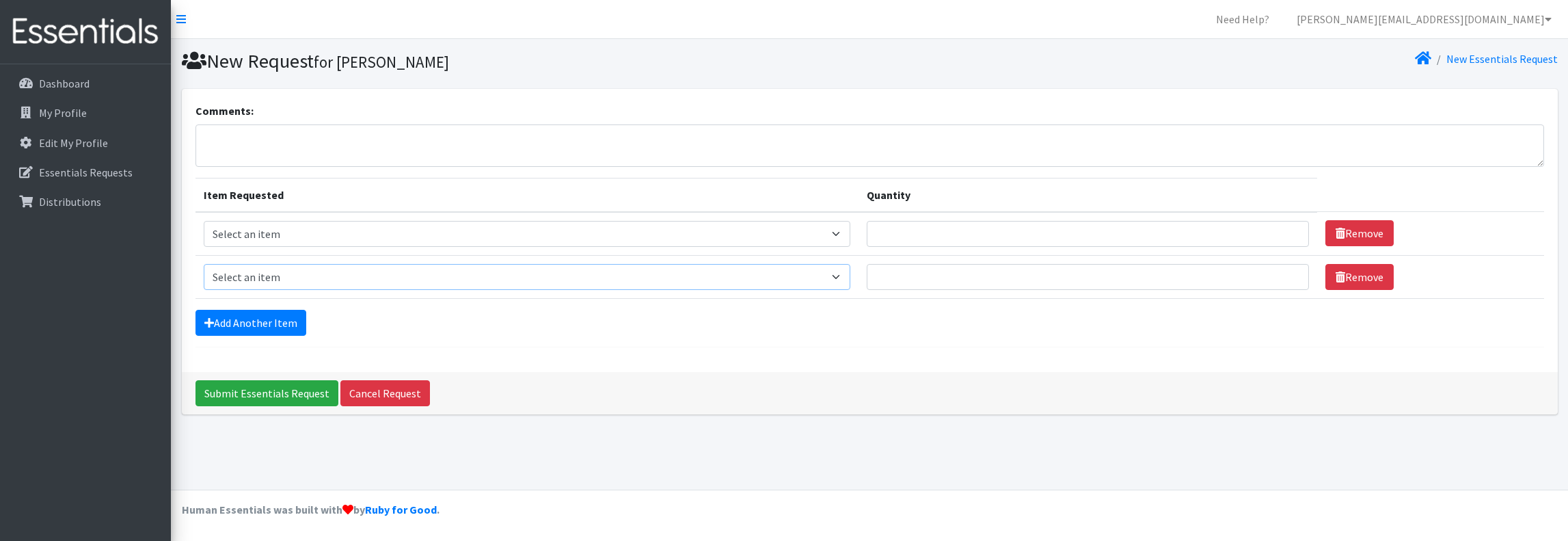
click at [254, 284] on select "Select an item Box - 2T-3T Pull-ups [200 Pull-ups/8 Packs] Box - 3T-4T Pull-ups…" at bounding box center [526, 277] width 647 height 26
select select "14393"
click at [203, 264] on select "Select an item Box - 2T-3T Pull-ups [200 Pull-ups/8 Packs] Box - 3T-4T Pull-ups…" at bounding box center [526, 277] width 647 height 26
click at [1107, 279] on input "Quantity" at bounding box center [1088, 277] width 443 height 26
type input "6"
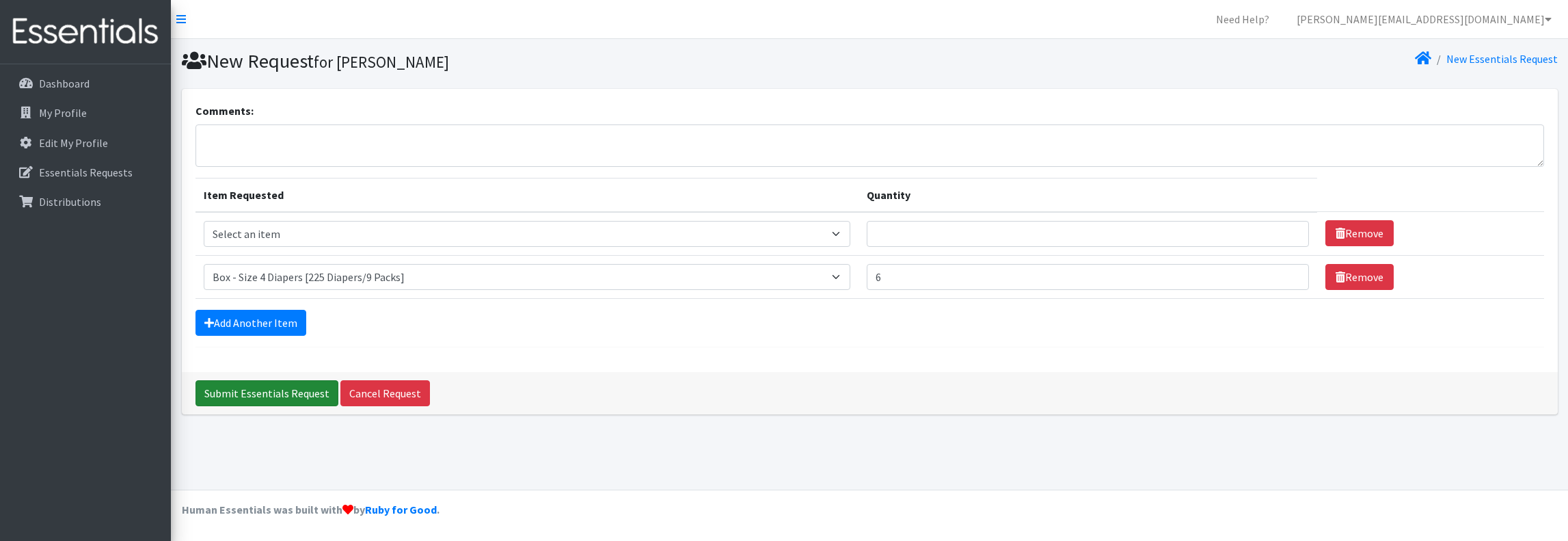
click at [274, 390] on input "Submit Essentials Request" at bounding box center [267, 393] width 143 height 26
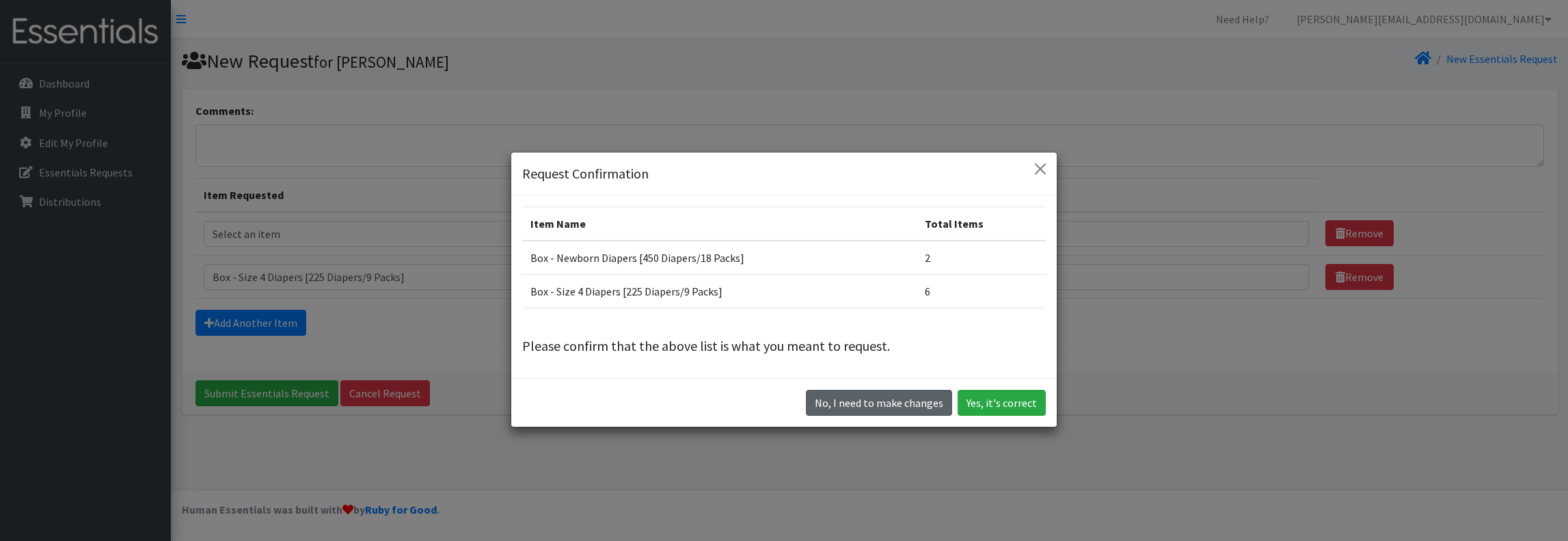
click at [882, 400] on button "No, I need to make changes" at bounding box center [879, 403] width 147 height 26
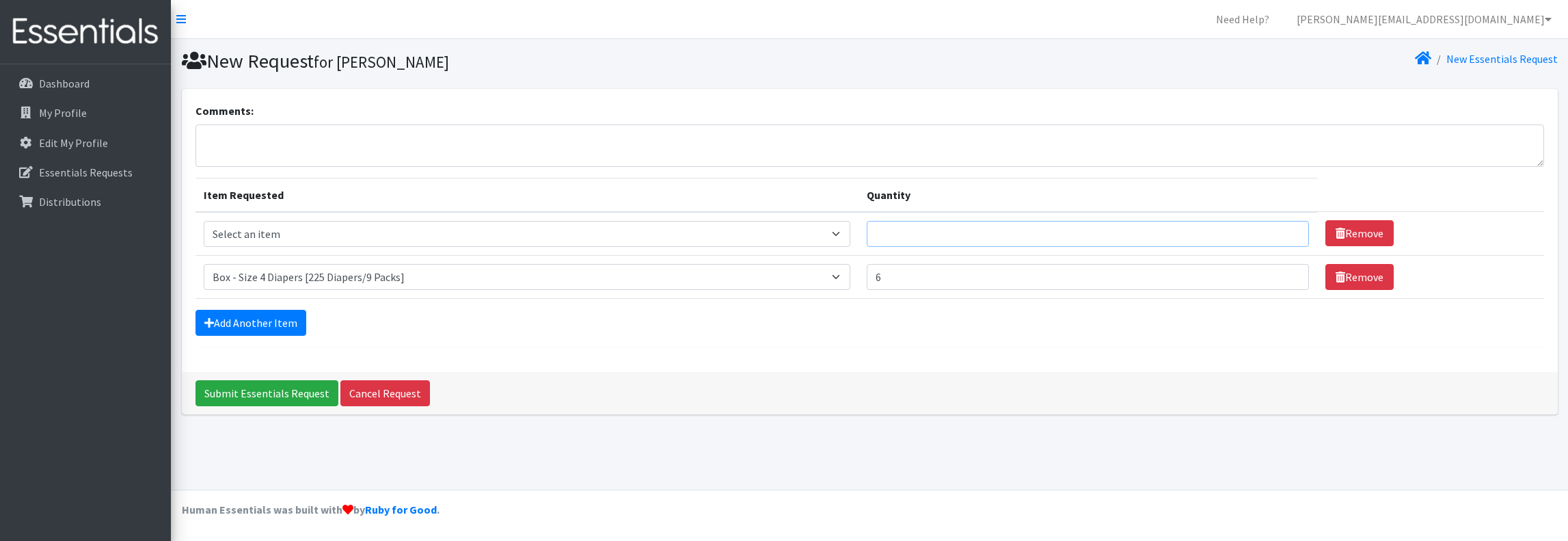
drag, startPoint x: 911, startPoint y: 236, endPoint x: 855, endPoint y: 241, distance: 56.2
click at [856, 241] on tr "Item Requested Select an item Box - 2T-3T Pull-ups [200 Pull-ups/8 Packs] Box -…" at bounding box center [870, 233] width 1349 height 44
type input "0"
click at [957, 207] on th "Quantity" at bounding box center [1088, 195] width 459 height 34
click at [1362, 232] on link "Remove" at bounding box center [1359, 233] width 68 height 26
